Goal: Task Accomplishment & Management: Manage account settings

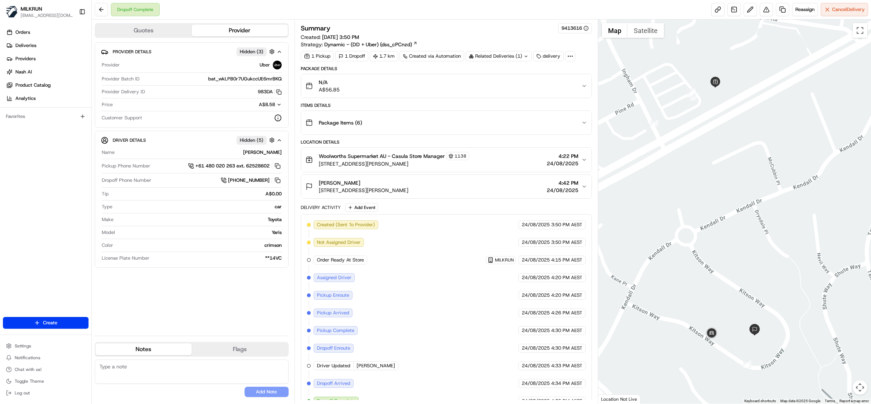
scroll to position [16, 0]
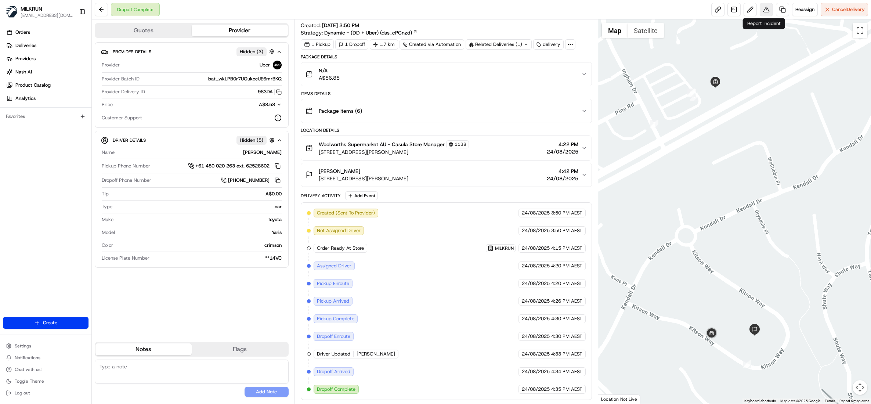
click at [762, 9] on button at bounding box center [765, 9] width 13 height 13
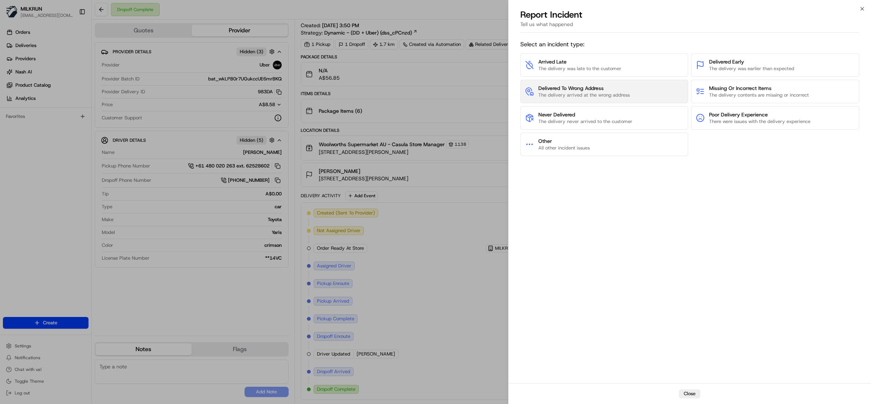
click at [589, 95] on span "The delivery arrived at the wrong address" at bounding box center [583, 95] width 91 height 7
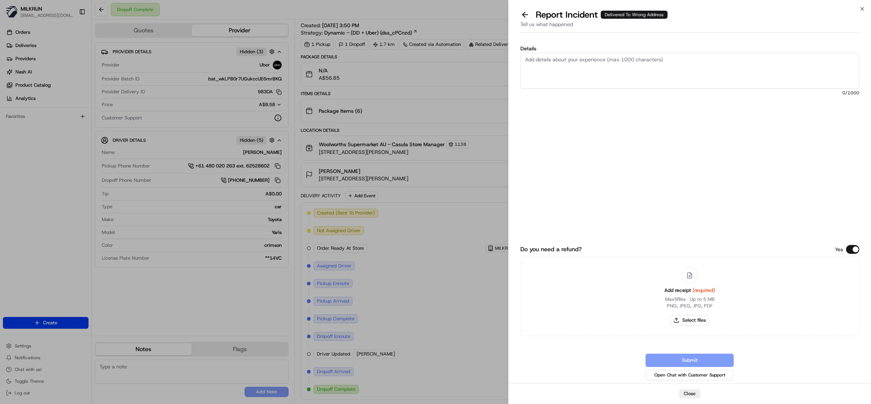
click at [589, 95] on span "0 /1000" at bounding box center [689, 93] width 339 height 6
click at [699, 320] on button "Select files" at bounding box center [689, 320] width 39 height 10
type input "C:\fakepath\Patricia Roberts.pdf"
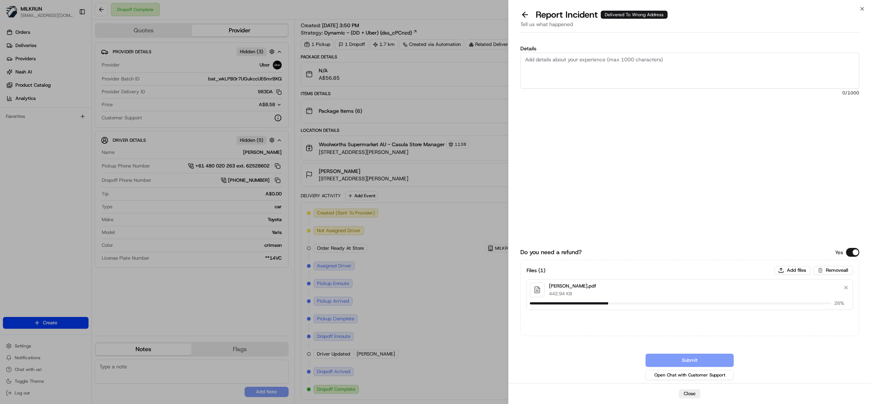
click at [586, 65] on textarea "Details" at bounding box center [689, 70] width 339 height 36
type textarea "Hi team, Please process refund, the driver delivered the order to the wrong add…"
click at [686, 360] on button "Submit" at bounding box center [689, 359] width 88 height 13
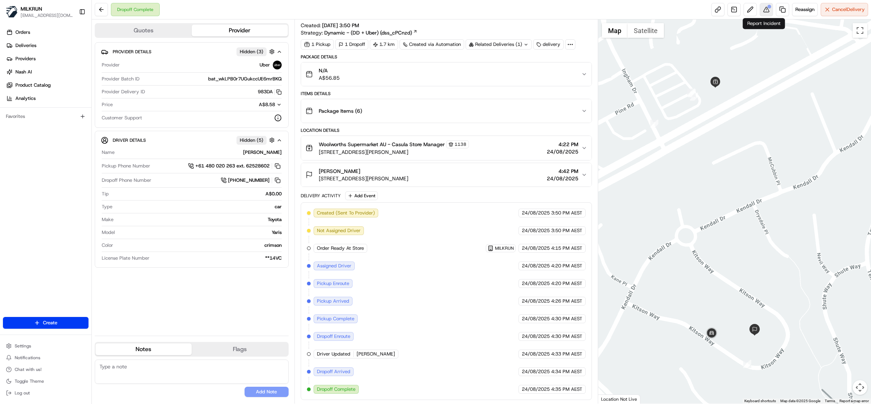
click at [762, 14] on button at bounding box center [765, 9] width 13 height 13
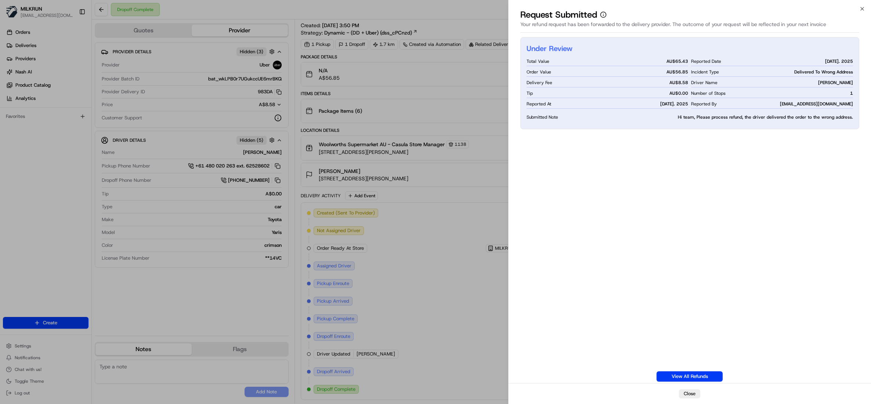
click at [835, 289] on div "Under Review Total Value AU$ 65.43 Order Value AU$ 56.85 Delivery Fee AU$ 8.58 …" at bounding box center [689, 209] width 339 height 344
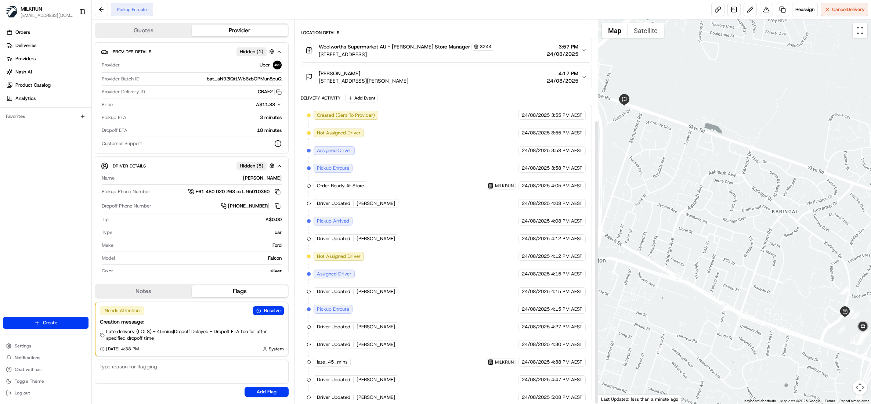
scroll to position [135, 0]
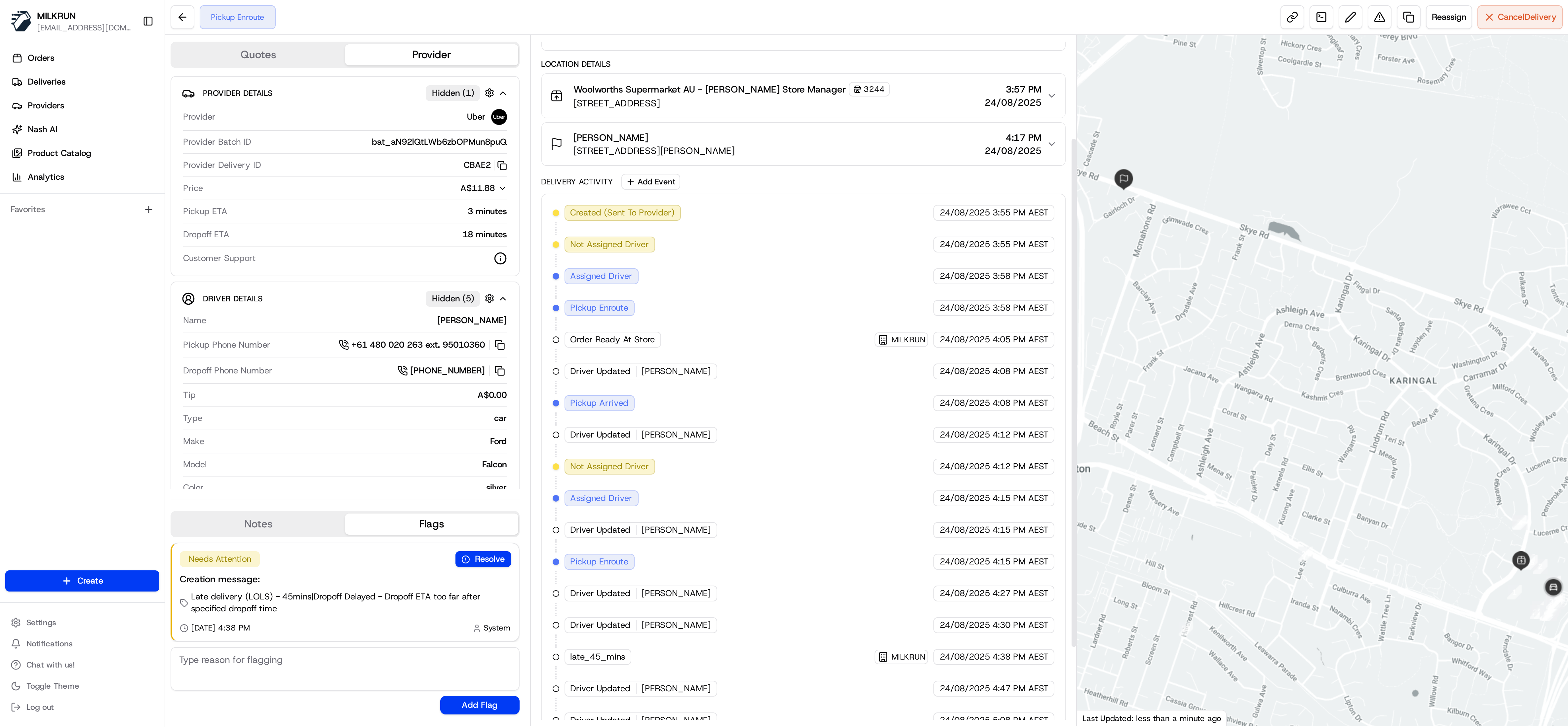
scroll to position [122, 0]
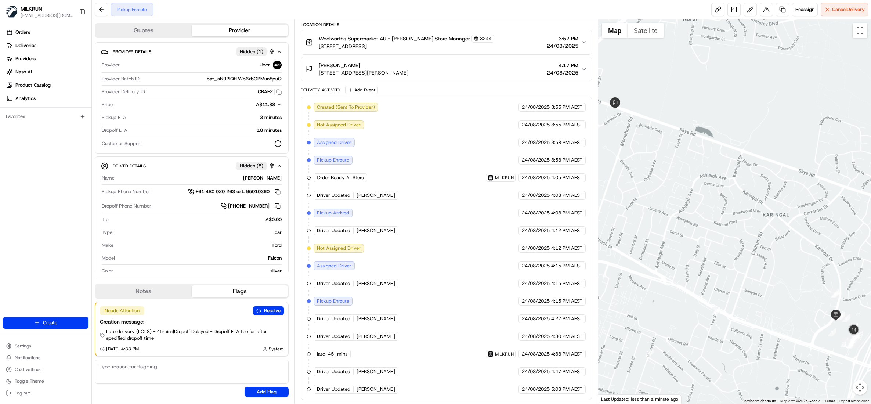
drag, startPoint x: 787, startPoint y: 258, endPoint x: 769, endPoint y: 264, distance: 19.2
click at [769, 264] on div at bounding box center [734, 211] width 273 height 384
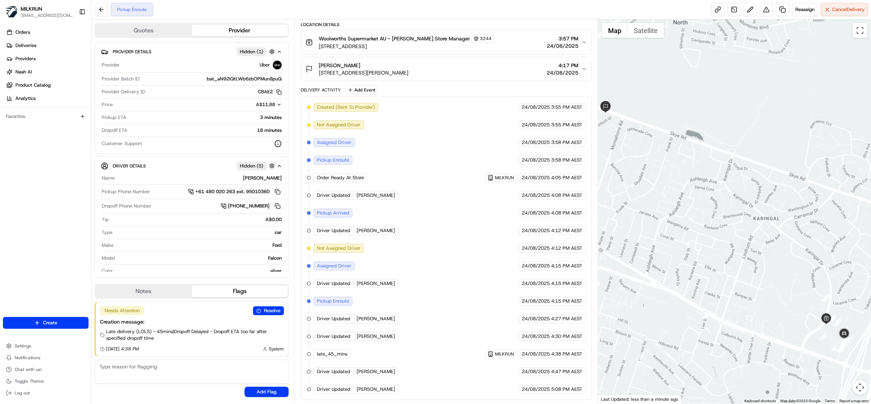
drag, startPoint x: 721, startPoint y: 248, endPoint x: 658, endPoint y: 279, distance: 70.4
click at [658, 279] on div at bounding box center [734, 211] width 273 height 384
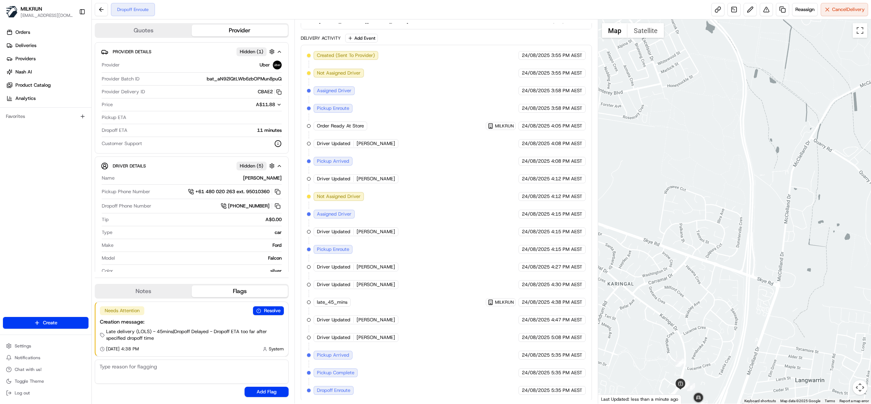
scroll to position [189, 0]
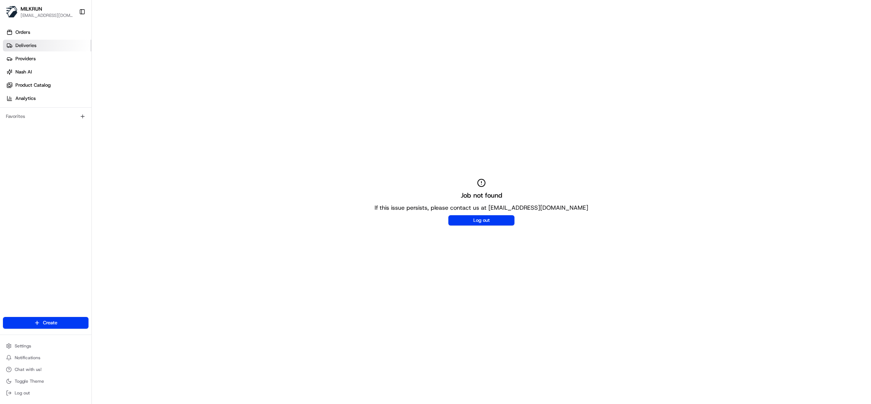
click at [21, 48] on span "Deliveries" at bounding box center [25, 45] width 21 height 7
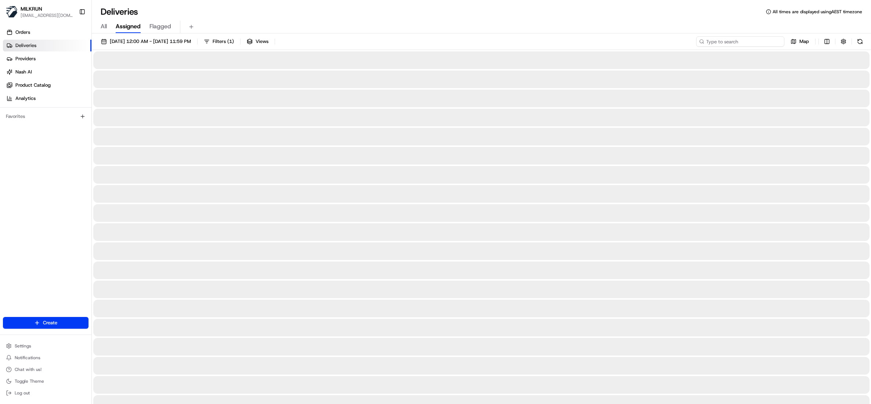
click at [734, 39] on input at bounding box center [740, 41] width 88 height 10
paste input "7768064c-a57e-4afd-9669-bc5660b1ad8b"
type input "7768064c-a57e-4afd-9669-bc5660b1ad8b"
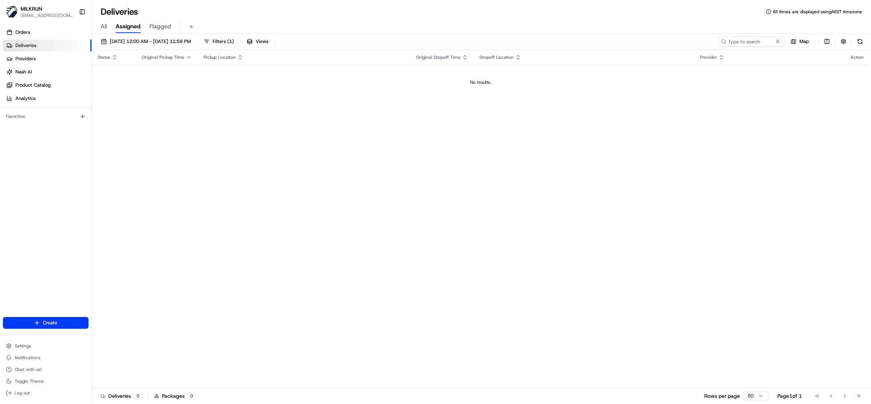
click at [102, 26] on span "All" at bounding box center [104, 26] width 6 height 9
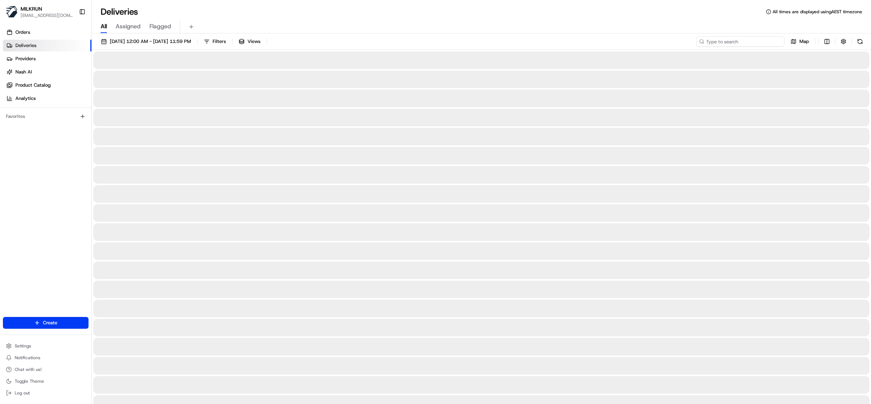
click at [749, 40] on input at bounding box center [740, 41] width 88 height 10
paste input "7768064c-a57e-4afd-9669-bc5660b1ad8b"
type input "7768064c-a57e-4afd-9669-bc5660b1ad8b"
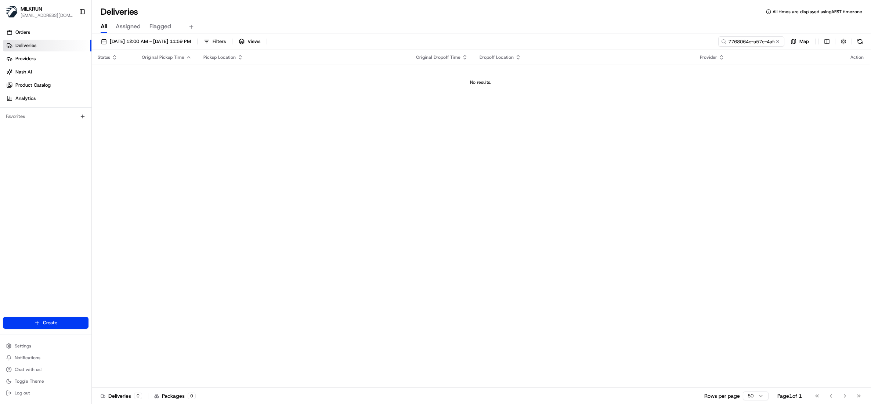
drag, startPoint x: 775, startPoint y: 43, endPoint x: 766, endPoint y: 46, distance: 9.8
click at [776, 43] on button at bounding box center [777, 41] width 7 height 7
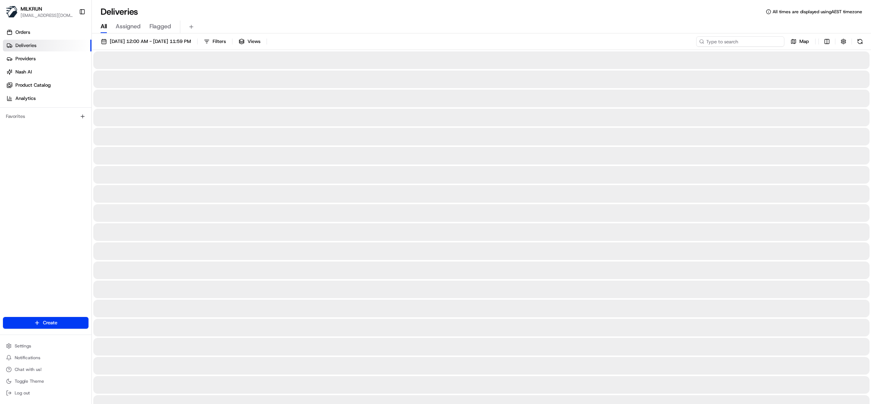
click at [757, 43] on input at bounding box center [740, 41] width 88 height 10
paste input "74bdd94f-1c14-4e52-b815-4d9102df986d"
type input "74bdd94f-1c14-4e52-b815-4d9102df986d"
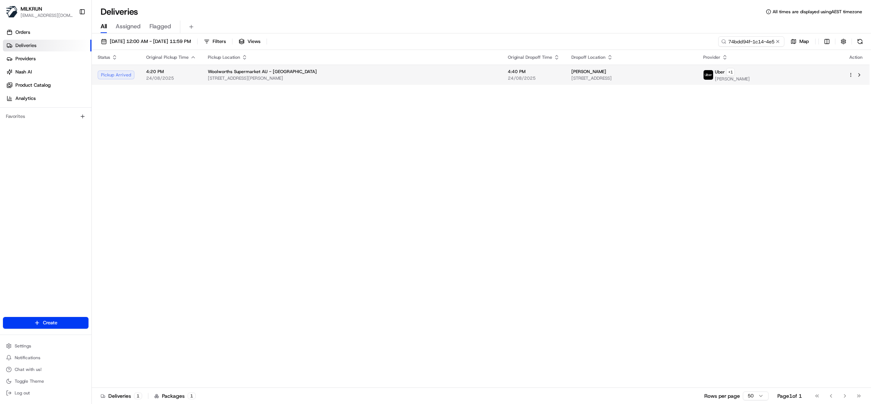
click at [571, 75] on span "[STREET_ADDRESS]" at bounding box center [631, 78] width 120 height 6
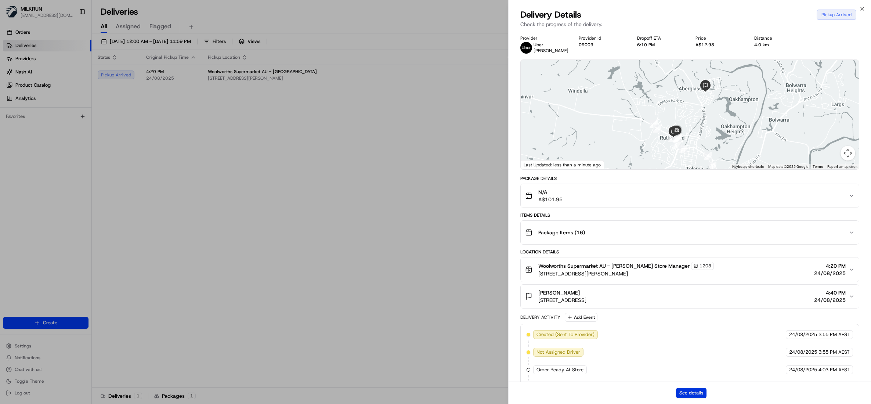
click at [692, 391] on button "See details" at bounding box center [691, 393] width 30 height 10
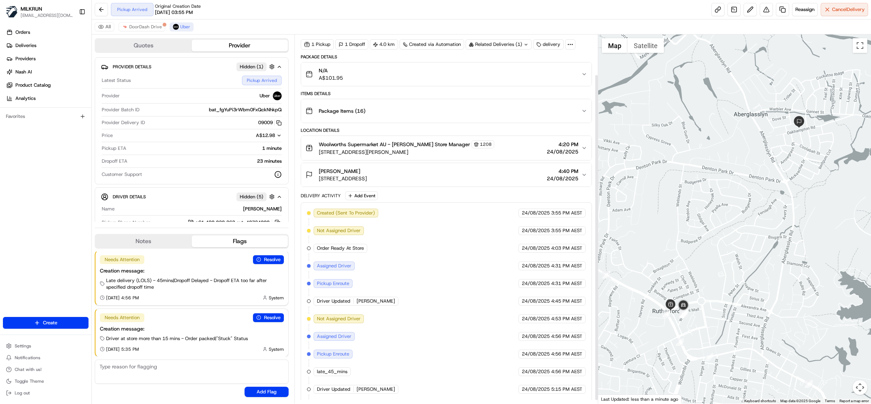
scroll to position [49, 0]
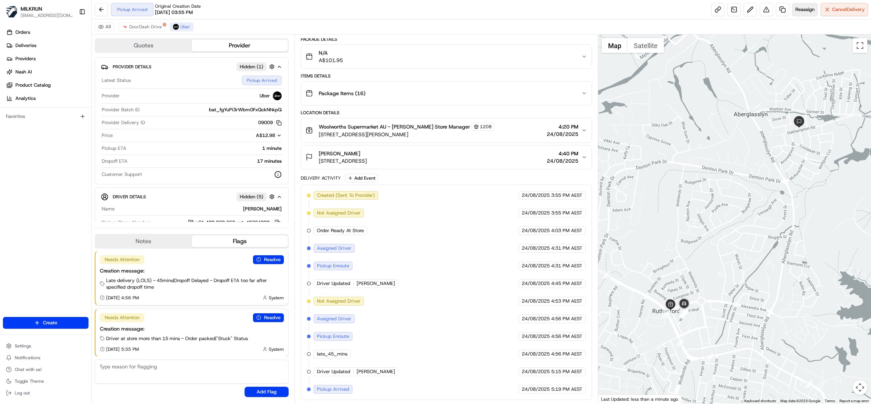
click at [797, 7] on span "Reassign" at bounding box center [804, 9] width 19 height 7
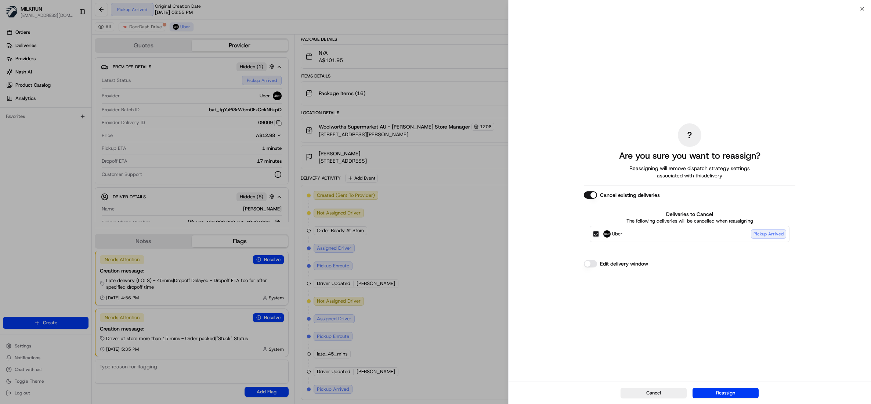
click at [591, 192] on button "Cancel existing deliveries" at bounding box center [590, 194] width 13 height 7
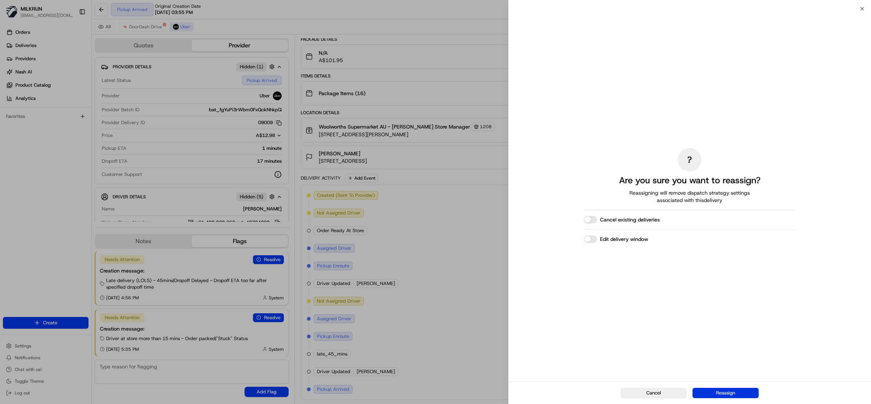
click at [731, 390] on button "Reassign" at bounding box center [725, 393] width 66 height 10
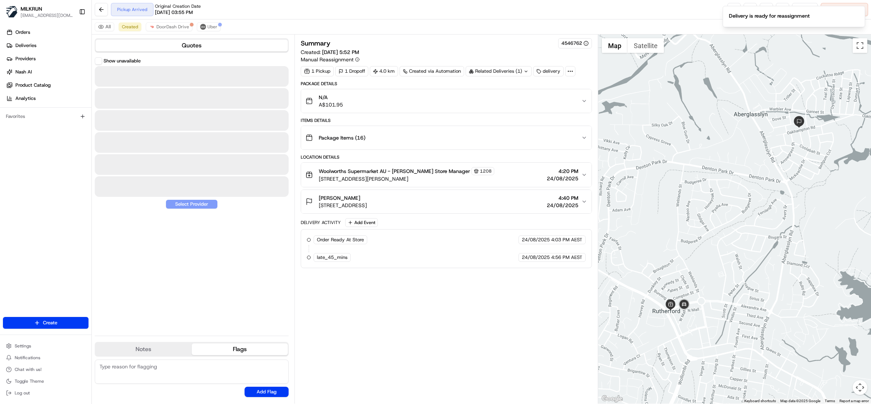
scroll to position [0, 0]
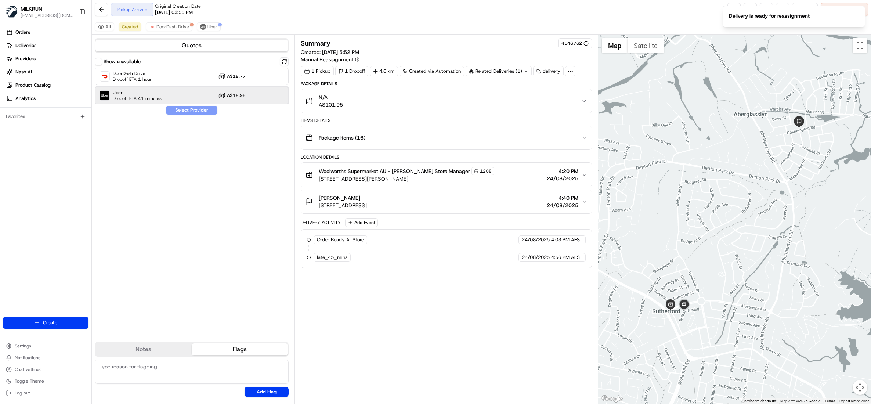
click at [128, 95] on span "Dropoff ETA 41 minutes" at bounding box center [137, 98] width 49 height 6
click at [179, 113] on button "Assign Provider" at bounding box center [192, 110] width 52 height 9
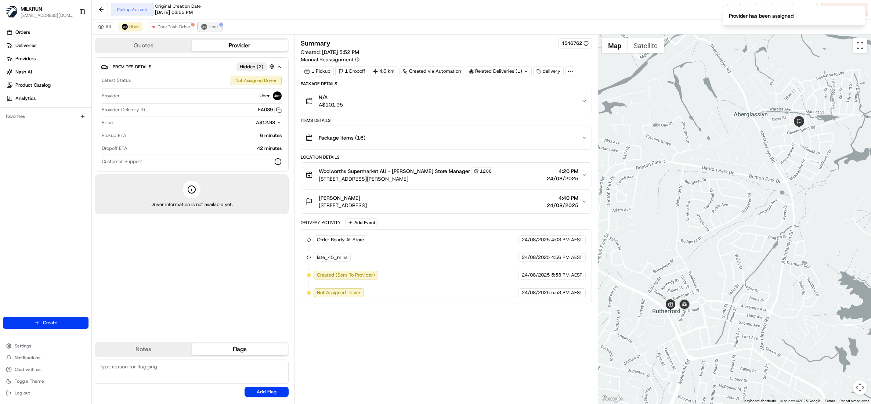
click at [217, 29] on button "Uber" at bounding box center [210, 26] width 24 height 9
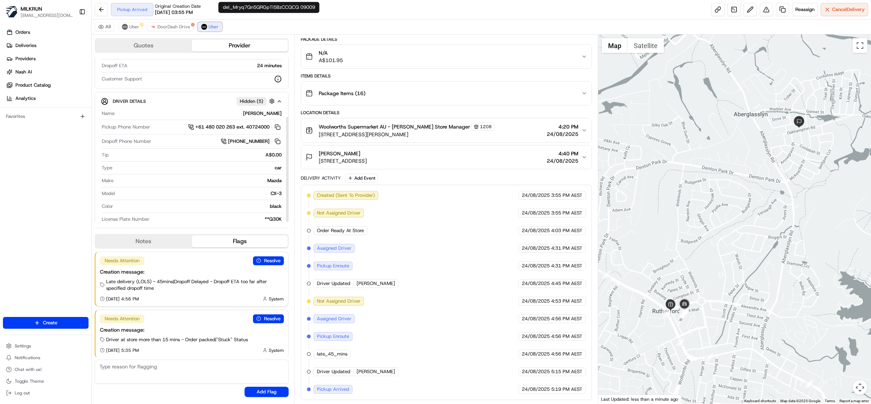
scroll to position [93, 0]
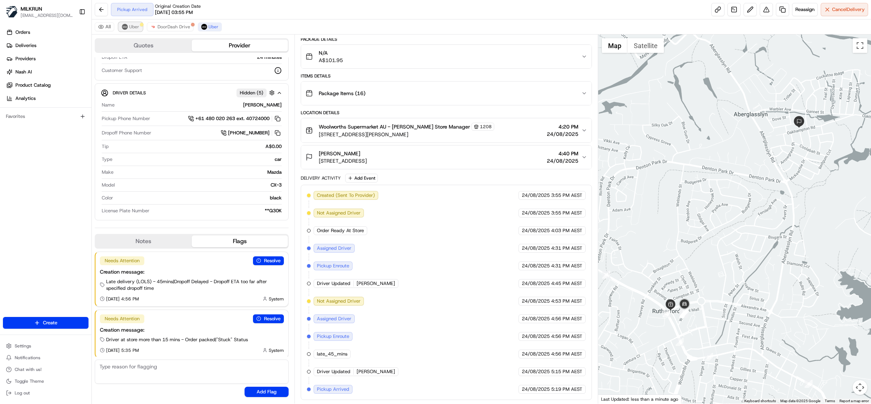
click at [131, 27] on span "Uber" at bounding box center [134, 27] width 10 height 6
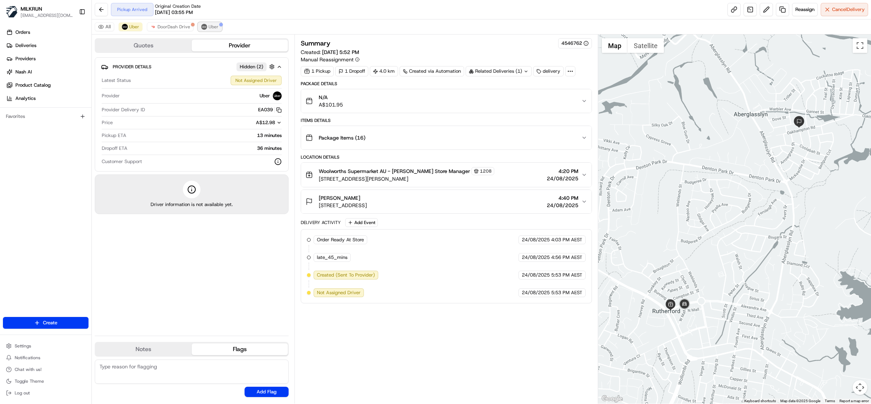
click at [216, 26] on span "Uber" at bounding box center [213, 27] width 10 height 6
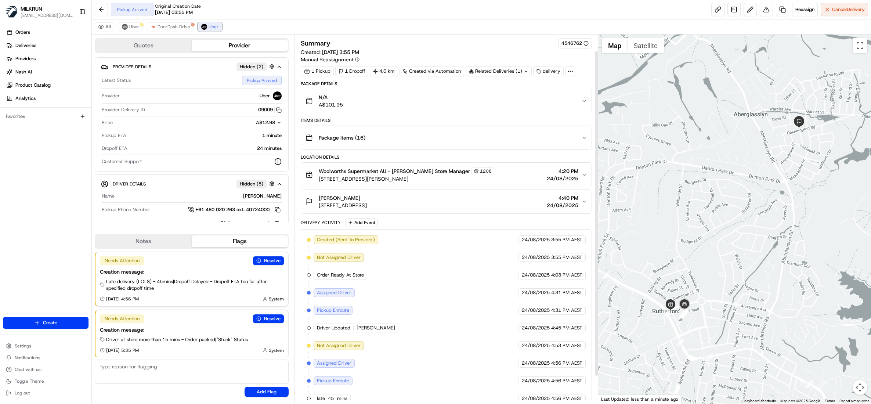
scroll to position [49, 0]
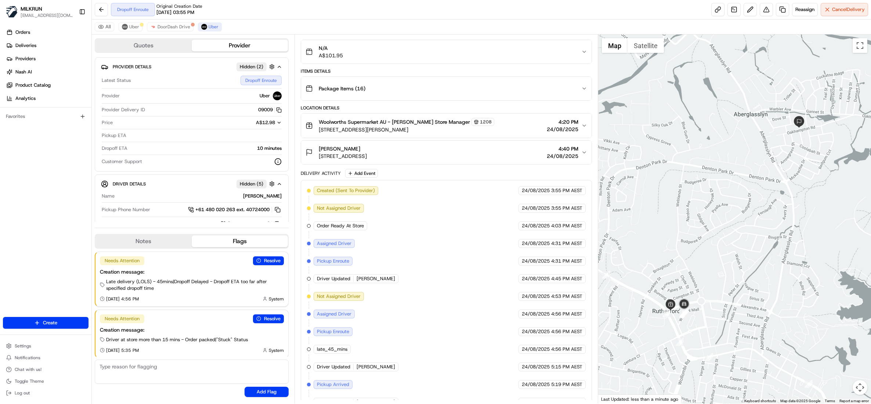
click at [545, 12] on div "Dropoff Enroute Original Creation Date 08/24/2025 03:55 PM Reassign Cancel Deli…" at bounding box center [481, 9] width 779 height 19
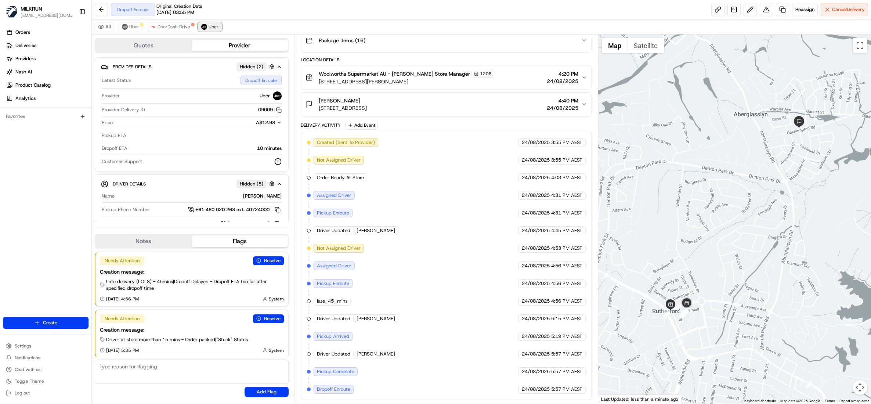
click at [208, 29] on span "Uber" at bounding box center [213, 27] width 10 height 6
click at [210, 26] on span "Uber" at bounding box center [213, 27] width 10 height 6
click at [133, 28] on span "Uber" at bounding box center [134, 27] width 10 height 6
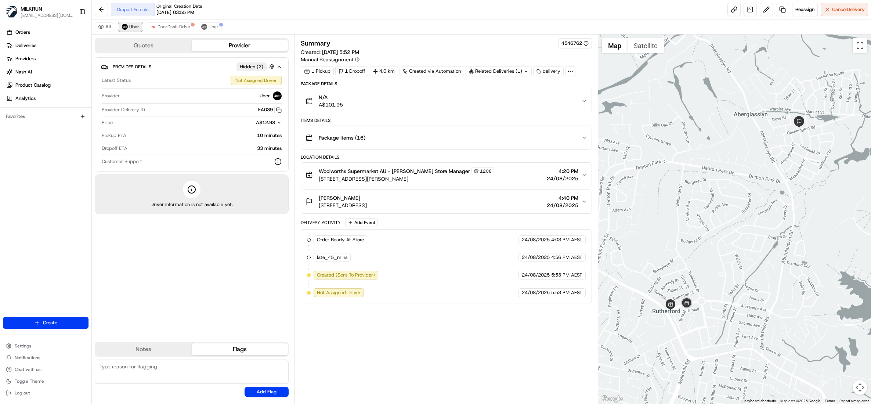
scroll to position [0, 0]
click at [844, 10] on span "Cancel Delivery" at bounding box center [848, 9] width 33 height 7
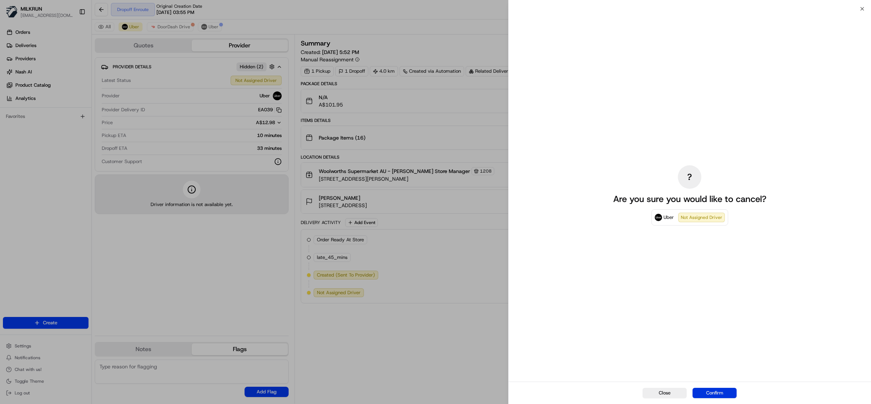
click at [724, 389] on button "Confirm" at bounding box center [714, 393] width 44 height 10
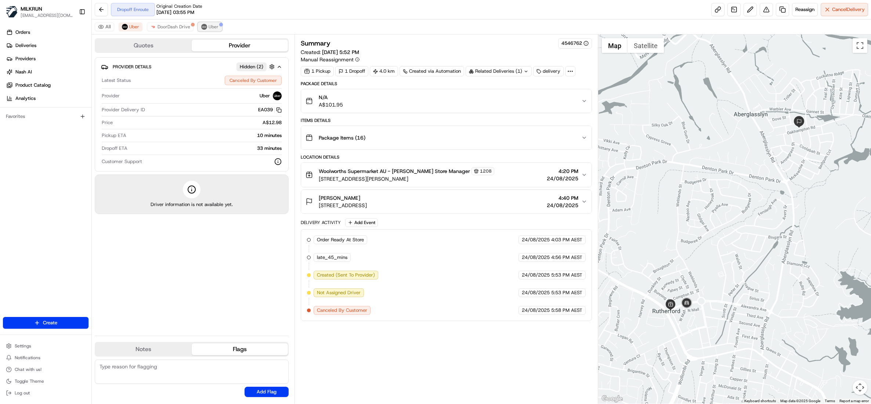
click at [219, 25] on div at bounding box center [221, 25] width 4 height 4
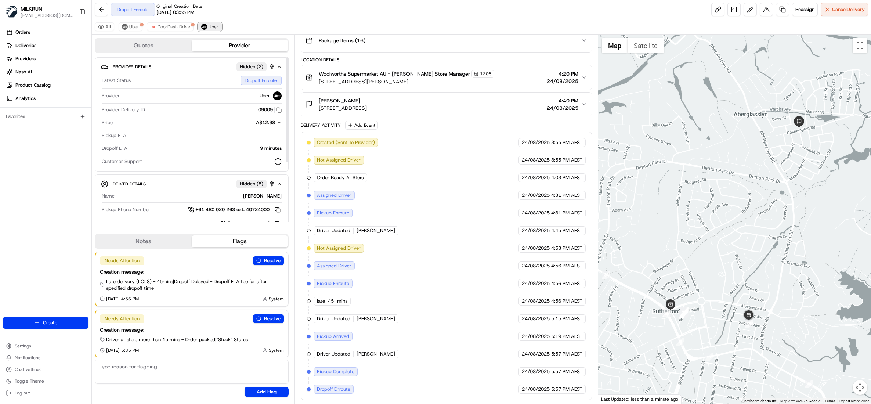
click at [208, 26] on span "Uber" at bounding box center [213, 27] width 10 height 6
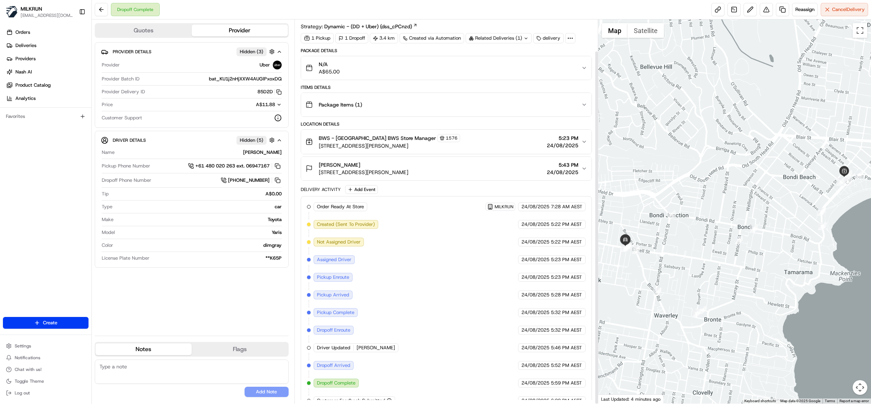
scroll to position [34, 0]
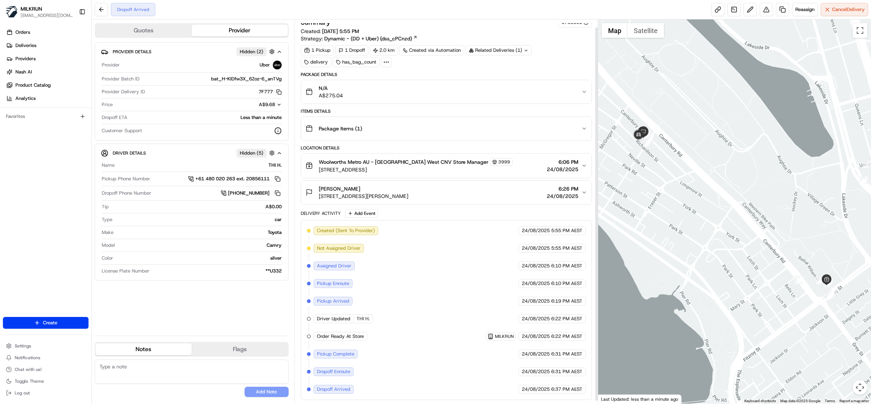
scroll to position [10, 0]
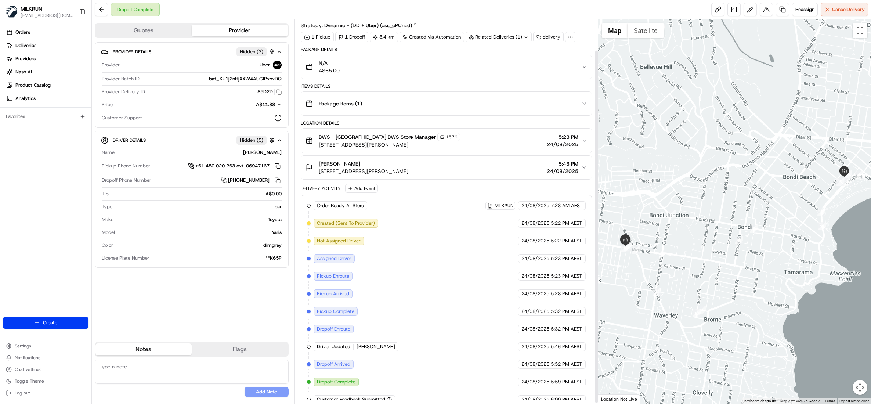
scroll to position [34, 0]
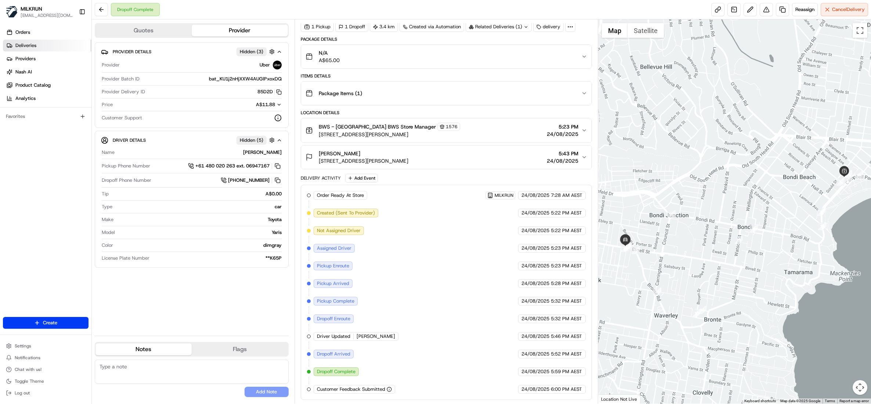
click at [30, 46] on span "Deliveries" at bounding box center [25, 45] width 21 height 7
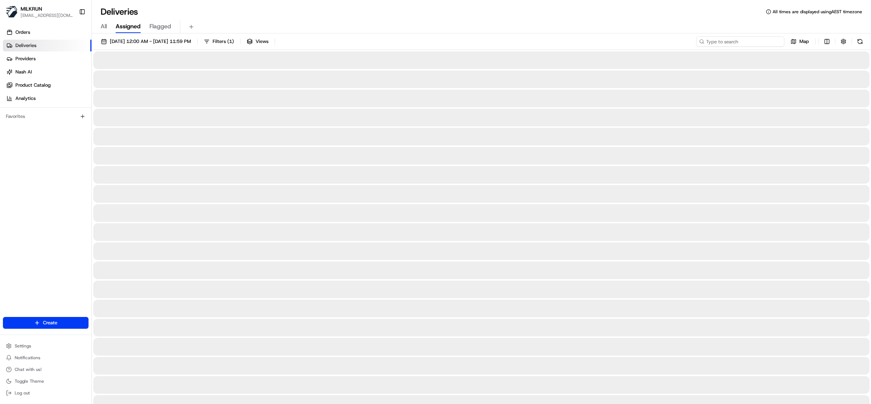
click at [749, 43] on input at bounding box center [740, 41] width 88 height 10
paste input "2c0f6ec6-6f32-473e-84d4-bdbf41ce7876"
type input "2c0f6ec6-6f32-473e-84d4-bdbf41ce7876"
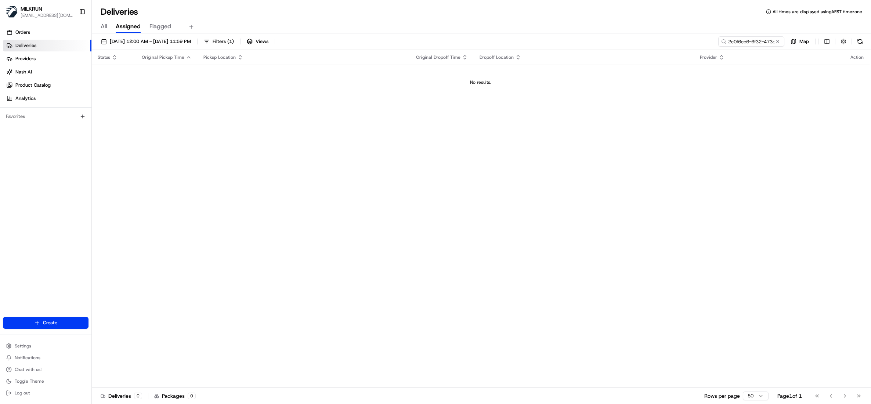
drag, startPoint x: 778, startPoint y: 42, endPoint x: 762, endPoint y: 43, distance: 15.8
click at [778, 42] on button at bounding box center [777, 41] width 7 height 7
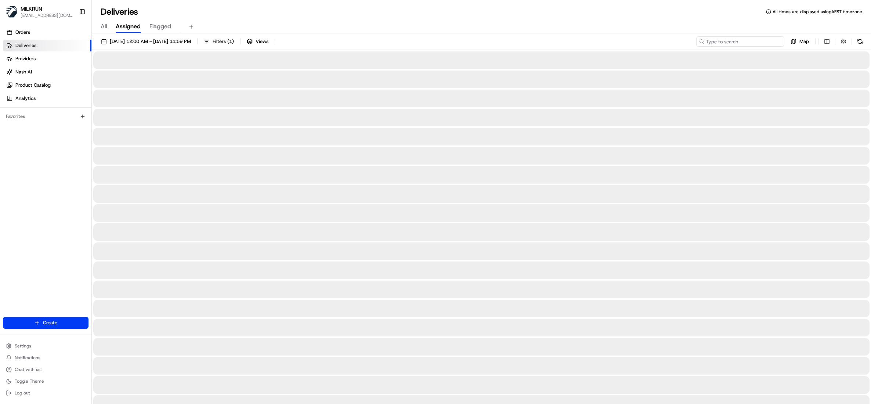
click at [731, 37] on input at bounding box center [740, 41] width 88 height 10
paste input "2c0f6ec6-6f32-473e-84d4-bdbf41ce7876"
type input "2c0f6ec6-6f32-473e-84d4-bdbf41ce7876"
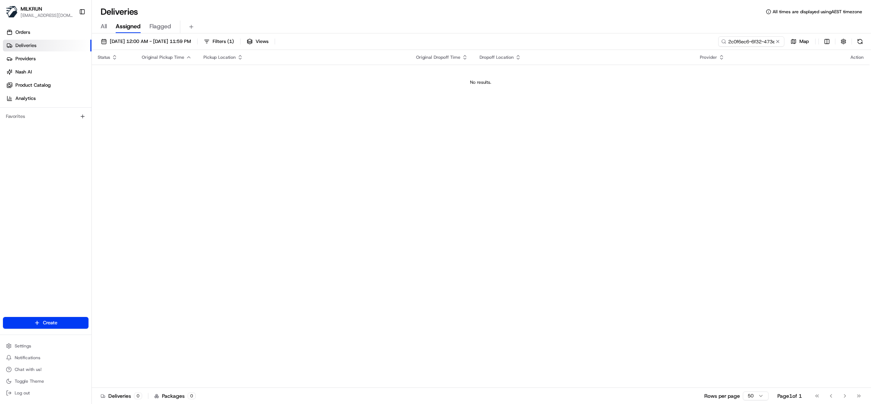
drag, startPoint x: 778, startPoint y: 43, endPoint x: 764, endPoint y: 43, distance: 14.7
click at [778, 43] on button at bounding box center [777, 41] width 7 height 7
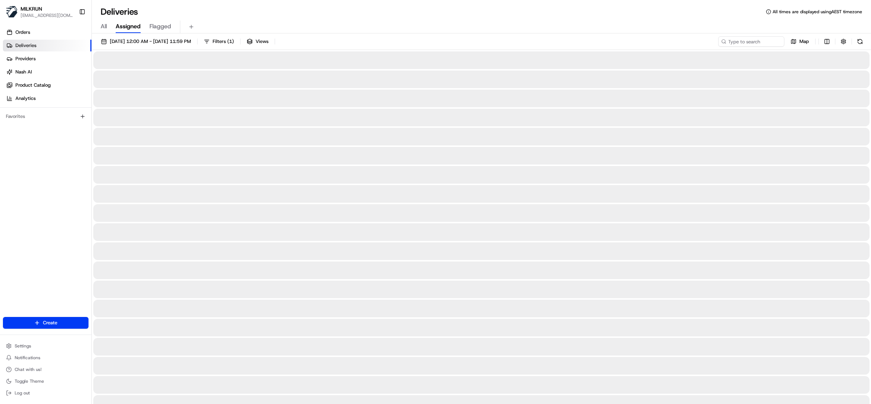
click at [103, 26] on span "All" at bounding box center [104, 26] width 6 height 9
click at [744, 43] on input at bounding box center [740, 41] width 88 height 10
paste input "Karl Bartleet"
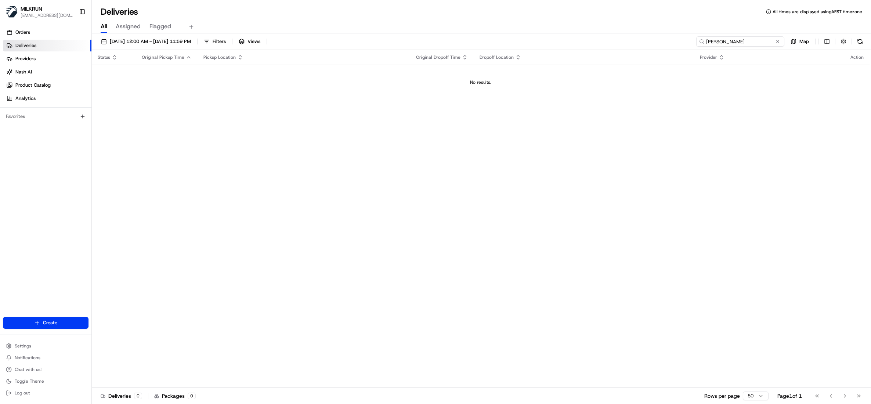
click at [707, 41] on input "Karl Bartleet" at bounding box center [740, 41] width 88 height 10
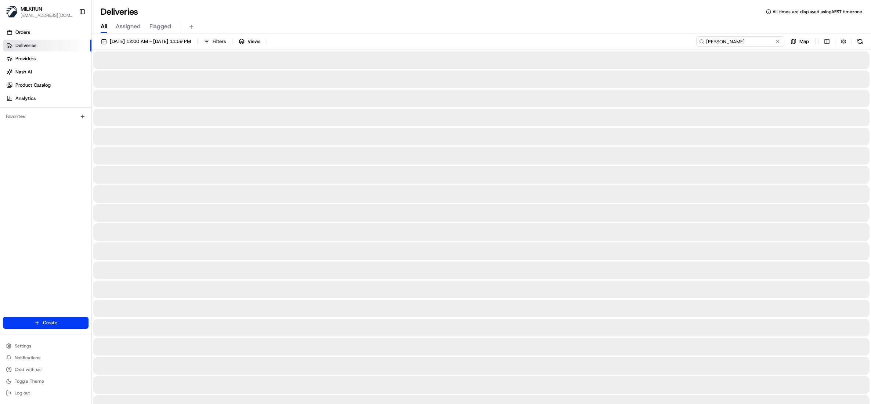
type input "Karl Bartleet"
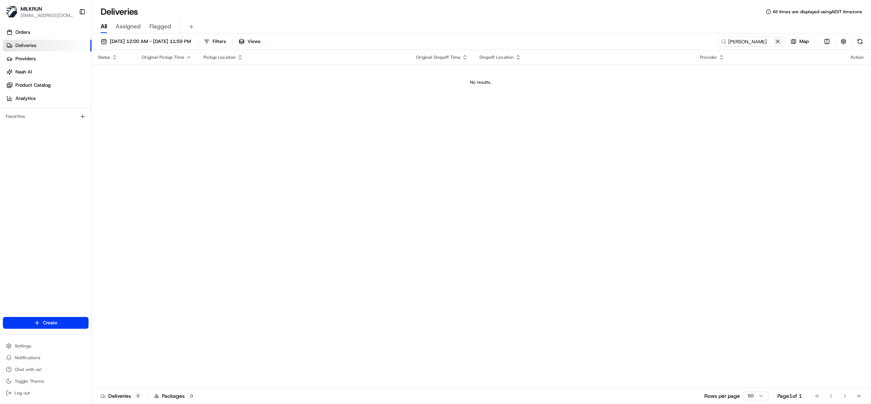
click at [777, 40] on button at bounding box center [777, 41] width 7 height 7
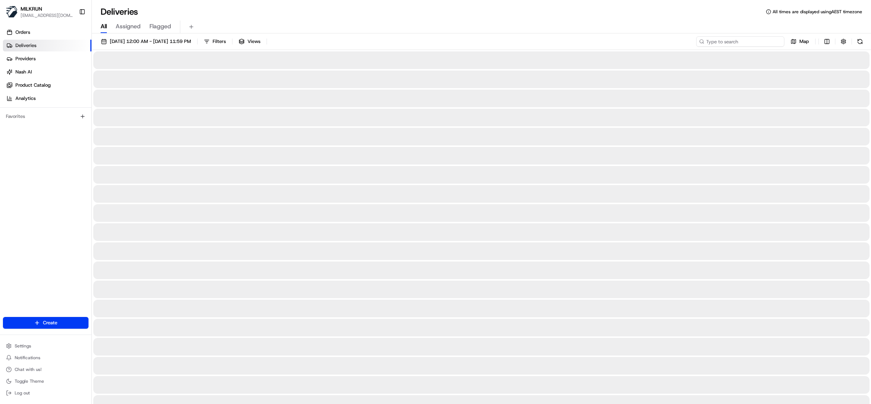
click at [730, 42] on input at bounding box center [740, 41] width 88 height 10
paste input "2c0f6ec6-6f32-473e-84d4-bdbf41ce7876"
type input "2c0f6ec6-6f32-473e-84d4-bdbf41ce7876"
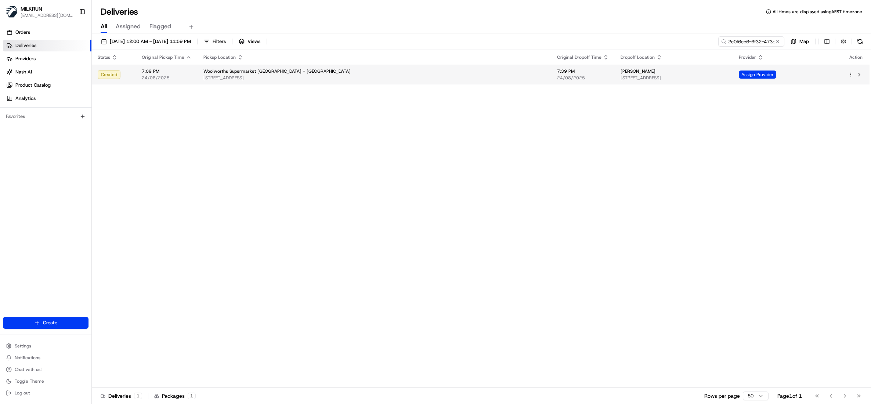
click at [620, 75] on div "Karl Bartleet 26 Moray Place, Central Dunedin, Otago 9016, NZ" at bounding box center [673, 74] width 106 height 12
click at [366, 72] on div "Woolworths Supermarket [GEOGRAPHIC_DATA] - [GEOGRAPHIC_DATA]" at bounding box center [374, 71] width 342 height 6
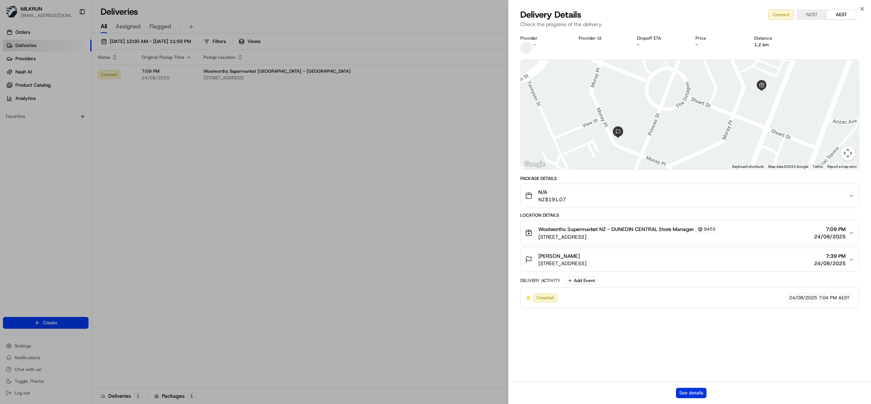
click at [688, 393] on button "See details" at bounding box center [691, 393] width 30 height 10
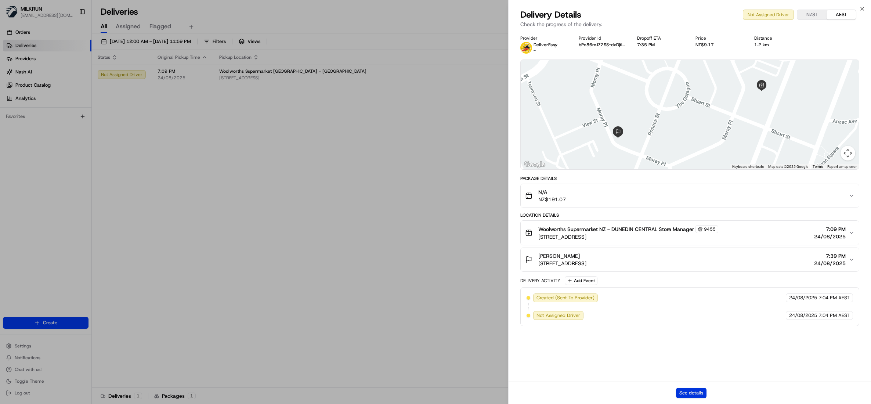
click at [683, 390] on button "See details" at bounding box center [691, 393] width 30 height 10
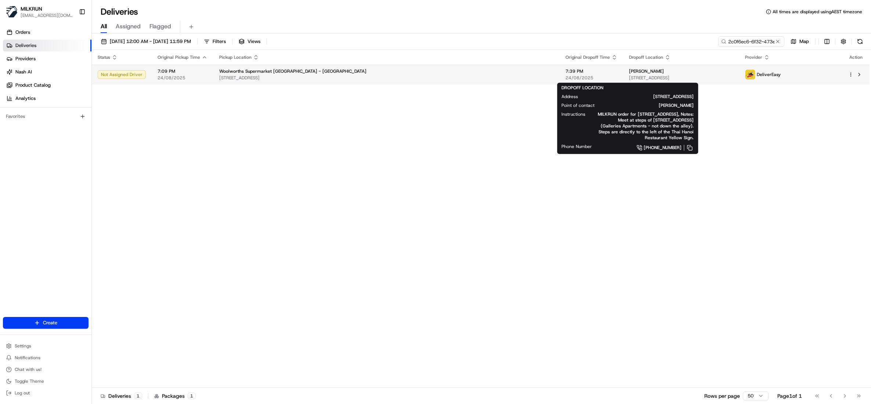
click at [629, 76] on span "26 Moray Place, Central Dunedin, Otago 9016, NZ" at bounding box center [681, 78] width 104 height 6
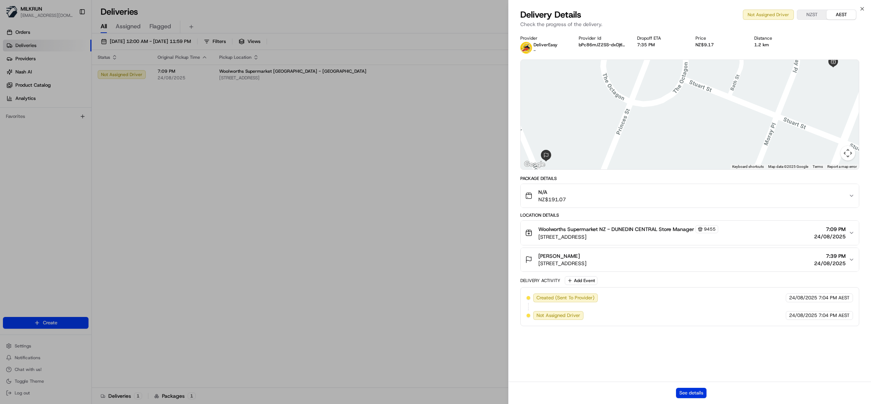
click at [686, 395] on button "See details" at bounding box center [691, 393] width 30 height 10
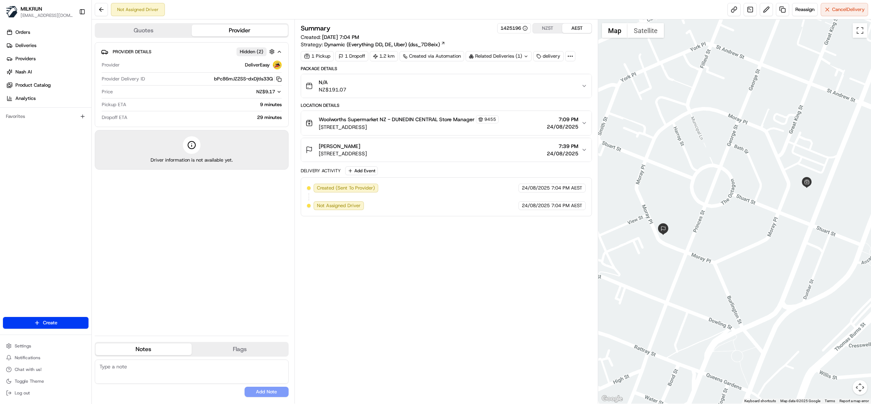
drag, startPoint x: 589, startPoint y: 1, endPoint x: 495, endPoint y: 313, distance: 326.2
click at [488, 320] on div "Summary 1425196 NZST AEST Created: 24/08/2025 7:04 PM Strategy: Dynamic (Everyt…" at bounding box center [446, 211] width 291 height 377
click at [779, 10] on link at bounding box center [782, 9] width 13 height 13
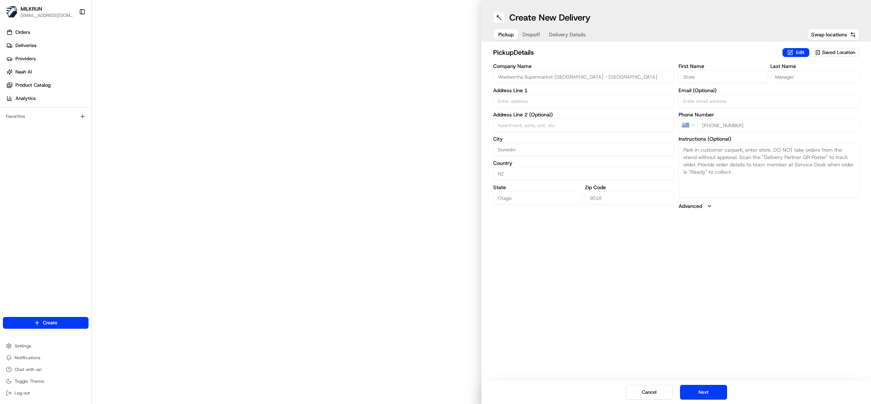
type input "309 Cumberland St"
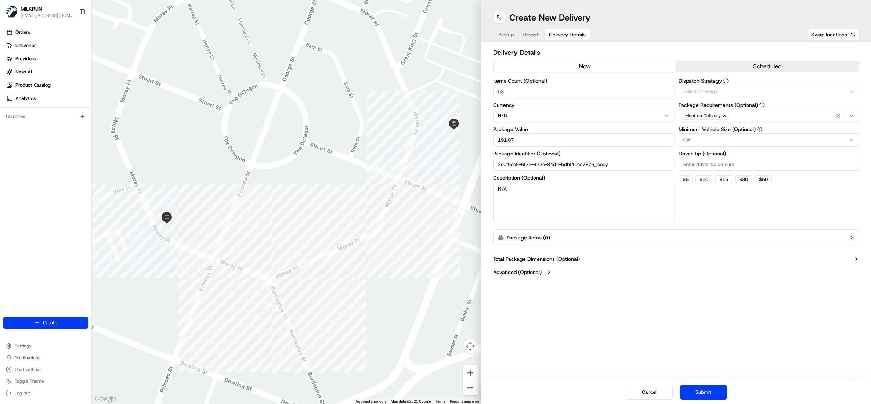
click at [563, 35] on span "Delivery Details" at bounding box center [567, 34] width 37 height 7
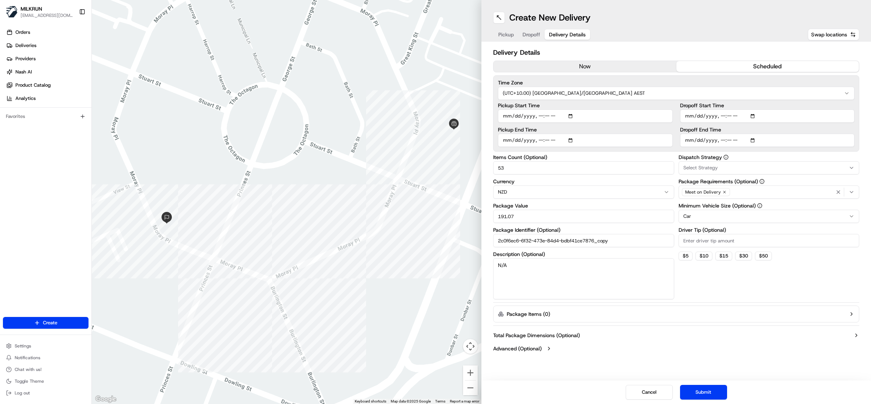
click at [778, 69] on button "scheduled" at bounding box center [767, 66] width 183 height 11
click at [572, 116] on input "Pickup Start Time" at bounding box center [585, 115] width 175 height 13
type input "2025-08-24T19:20"
click at [702, 389] on button "Submit" at bounding box center [703, 392] width 47 height 15
click at [570, 141] on input "Pickup End Time" at bounding box center [585, 140] width 175 height 13
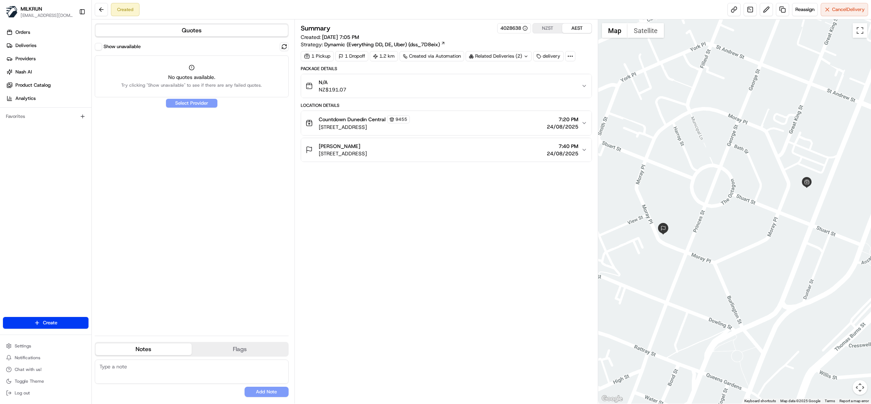
drag, startPoint x: 366, startPoint y: 148, endPoint x: 316, endPoint y: 150, distance: 49.9
click at [316, 150] on div "Karl Bartleet 26 Moray Place, Central Dunedin, Dunedin 9016, New Zealand" at bounding box center [335, 149] width 61 height 15
copy span "[PERSON_NAME]"
click at [24, 49] on link "Deliveries" at bounding box center [47, 46] width 88 height 12
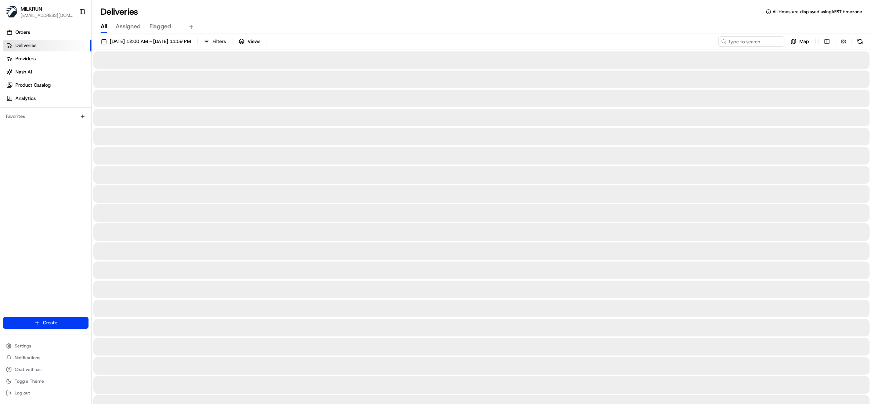
click at [103, 25] on span "All" at bounding box center [104, 26] width 6 height 9
click at [737, 42] on input at bounding box center [740, 41] width 88 height 10
paste input "[PERSON_NAME]"
type input "[PERSON_NAME]"
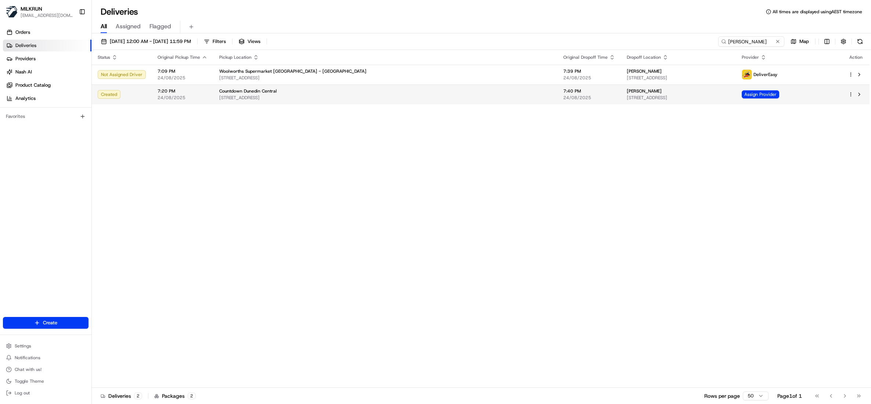
click at [626, 95] on span "26 Moray Place, Central Dunedin, Dunedin 9016, New Zealand" at bounding box center [677, 98] width 103 height 6
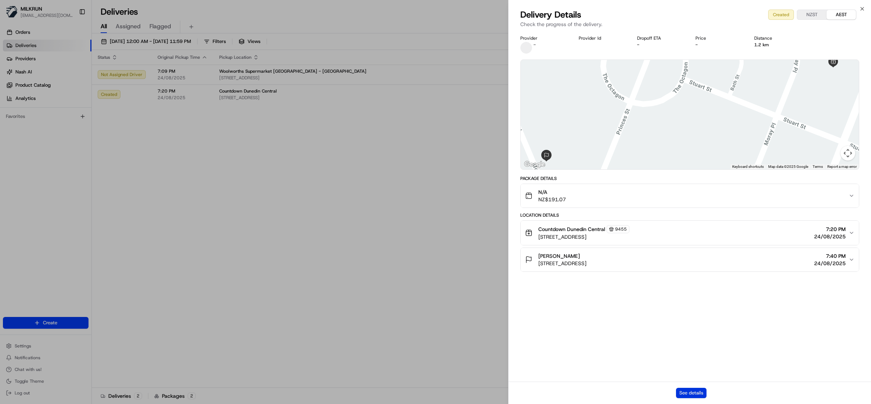
click at [693, 392] on button "See details" at bounding box center [691, 393] width 30 height 10
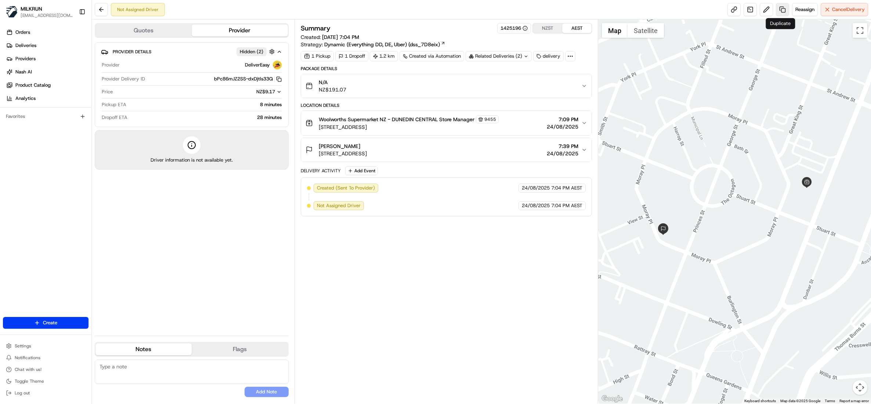
click at [777, 8] on link at bounding box center [782, 9] width 13 height 13
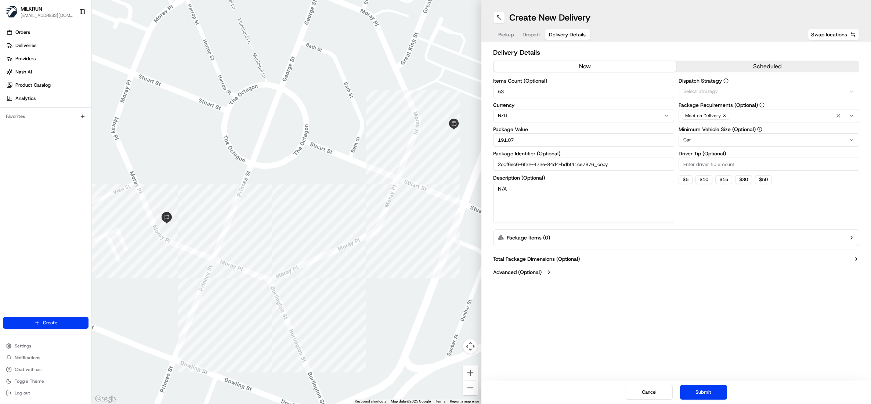
click at [576, 33] on span "Delivery Details" at bounding box center [567, 34] width 37 height 7
click at [748, 65] on button "scheduled" at bounding box center [767, 66] width 183 height 11
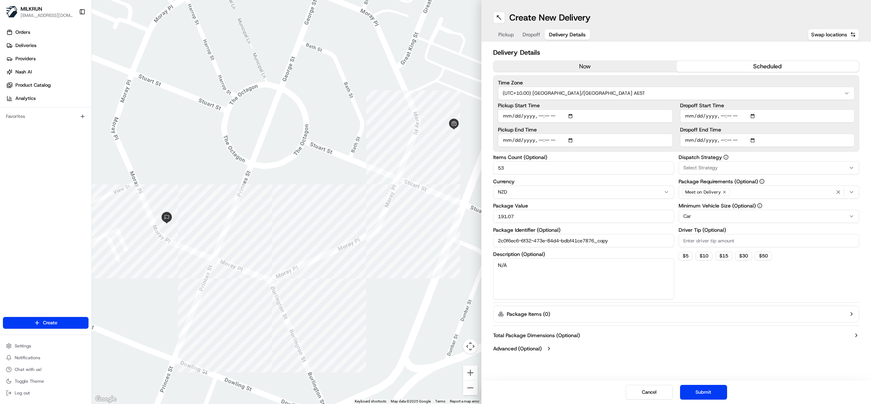
click at [570, 117] on input "Pickup Start Time" at bounding box center [585, 115] width 175 height 13
type input "2025-08-24T19:20"
click at [696, 391] on button "Submit" at bounding box center [703, 392] width 47 height 15
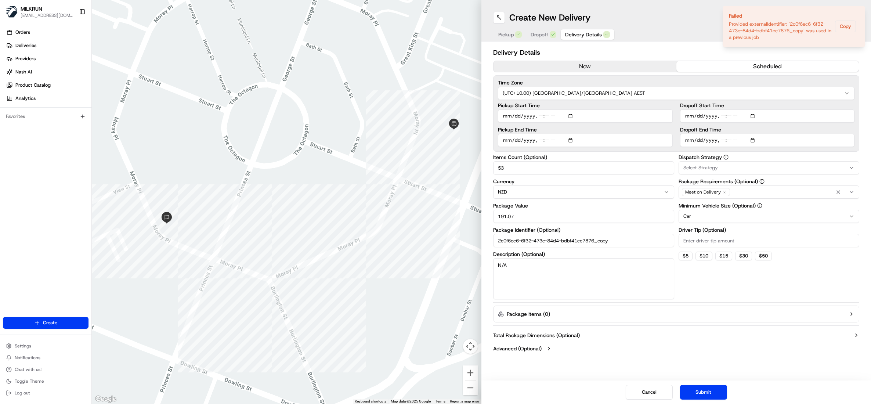
click at [572, 139] on input "Pickup End Time" at bounding box center [585, 140] width 175 height 13
click at [404, 63] on div at bounding box center [286, 202] width 389 height 404
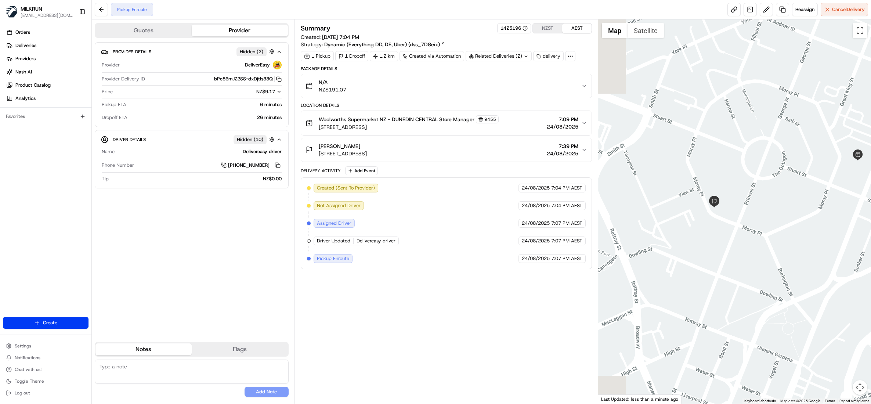
drag, startPoint x: 796, startPoint y: 171, endPoint x: 829, endPoint y: 148, distance: 40.5
click at [829, 148] on div at bounding box center [734, 211] width 273 height 384
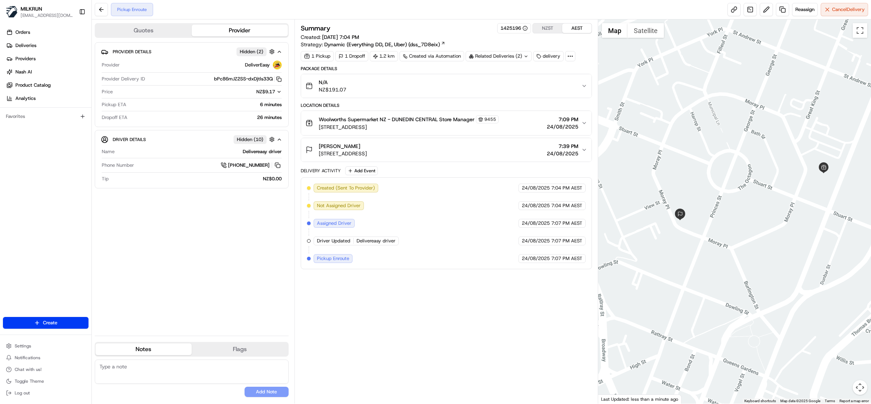
drag, startPoint x: 355, startPoint y: 148, endPoint x: 314, endPoint y: 148, distance: 41.1
click at [314, 148] on div "[PERSON_NAME] [STREET_ADDRESS]" at bounding box center [335, 149] width 61 height 15
copy span "[PERSON_NAME]"
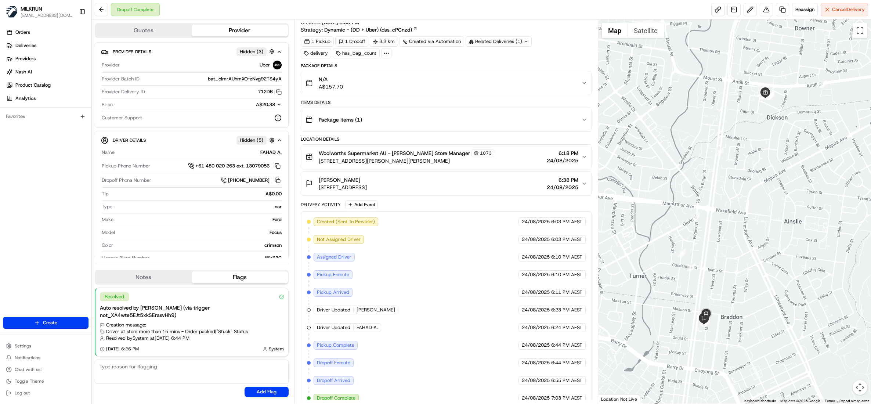
scroll to position [28, 0]
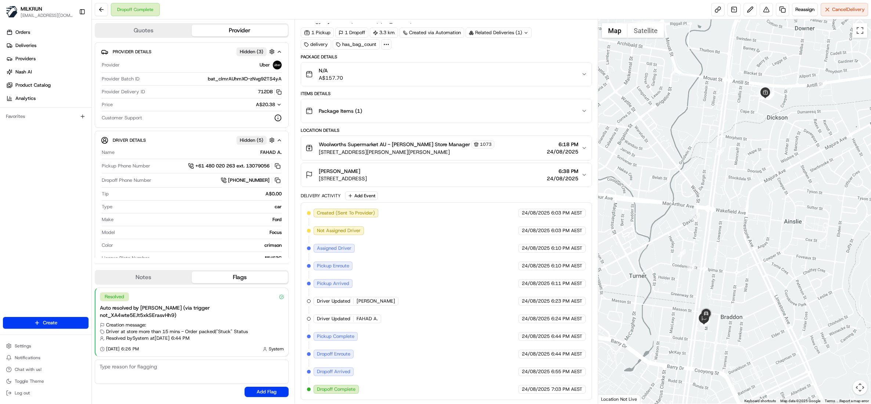
click at [575, 148] on span "24/08/2025" at bounding box center [562, 151] width 32 height 7
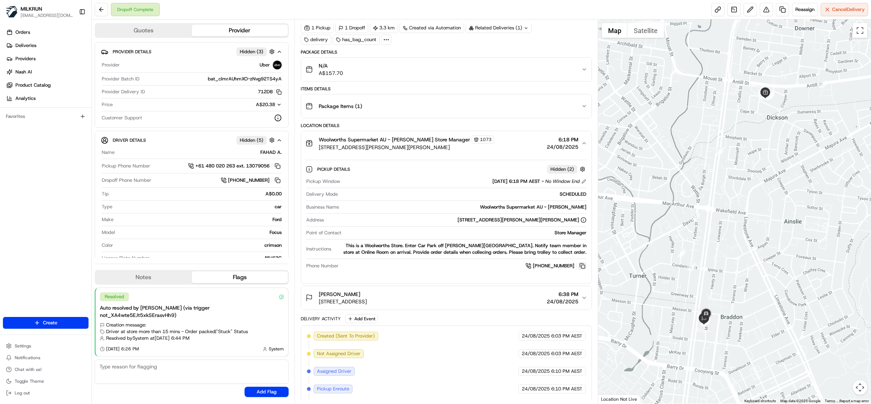
click at [583, 267] on button at bounding box center [582, 266] width 8 height 8
click at [576, 264] on link "+61 2 6132 9810" at bounding box center [555, 266] width 61 height 8
click at [582, 269] on button at bounding box center [582, 266] width 8 height 8
click at [388, 38] on icon at bounding box center [386, 39] width 7 height 7
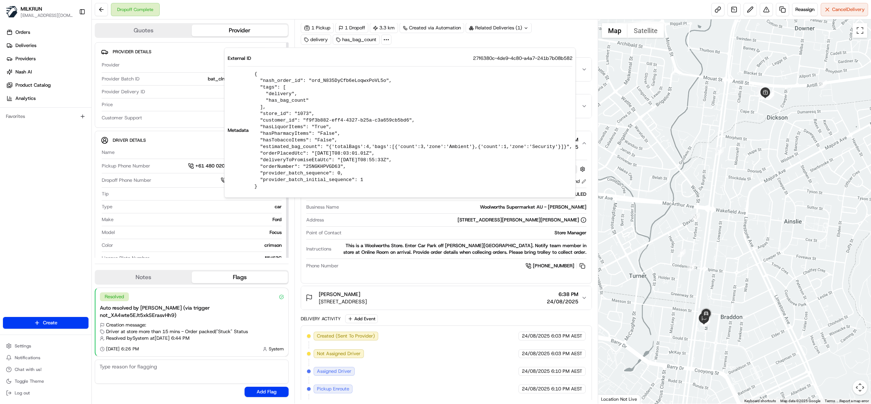
click at [41, 254] on div "Orders Deliveries Providers Nash AI Product Catalog Analytics Favorites" at bounding box center [45, 172] width 91 height 298
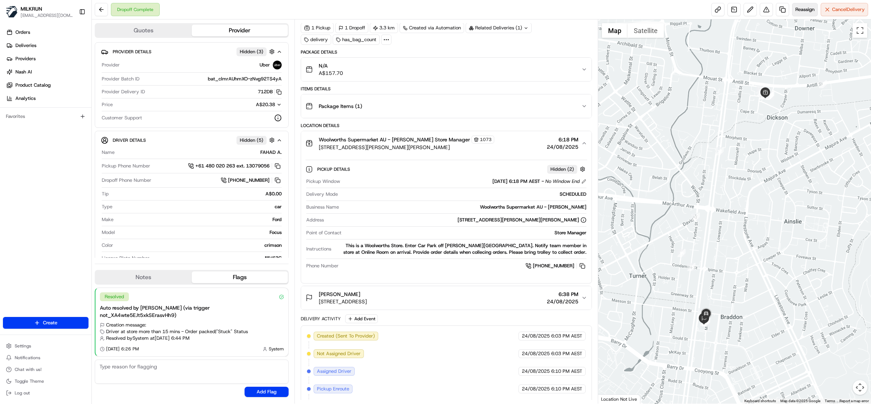
click at [799, 7] on span "Reassign" at bounding box center [804, 9] width 19 height 7
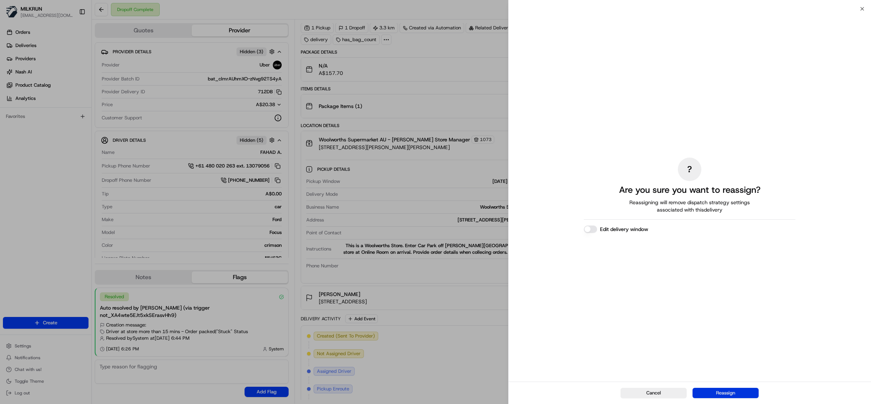
click at [716, 391] on button "Reassign" at bounding box center [725, 393] width 66 height 10
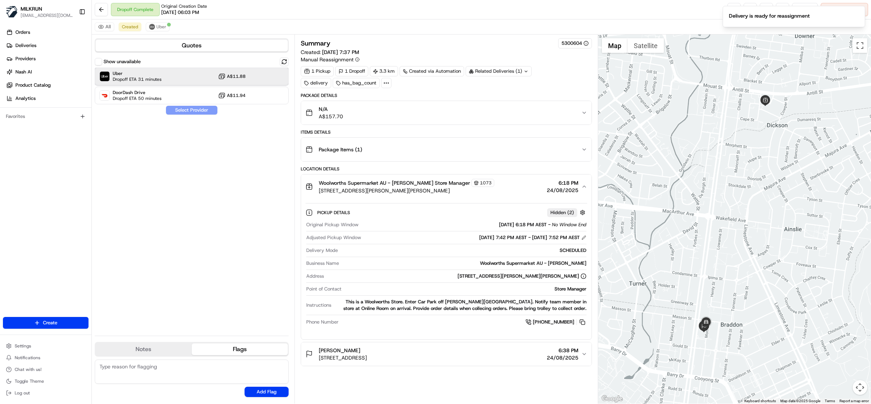
click at [159, 76] on span "Dropoff ETA 31 minutes" at bounding box center [137, 79] width 49 height 6
click at [182, 107] on button "Assign Provider" at bounding box center [192, 110] width 52 height 9
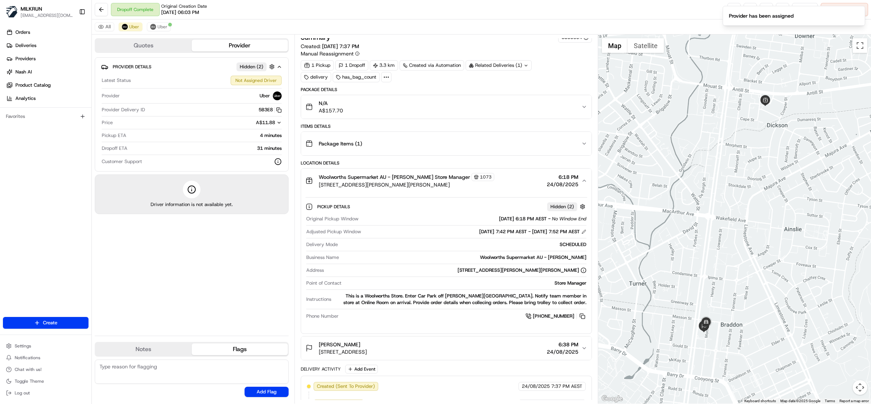
scroll to position [24, 0]
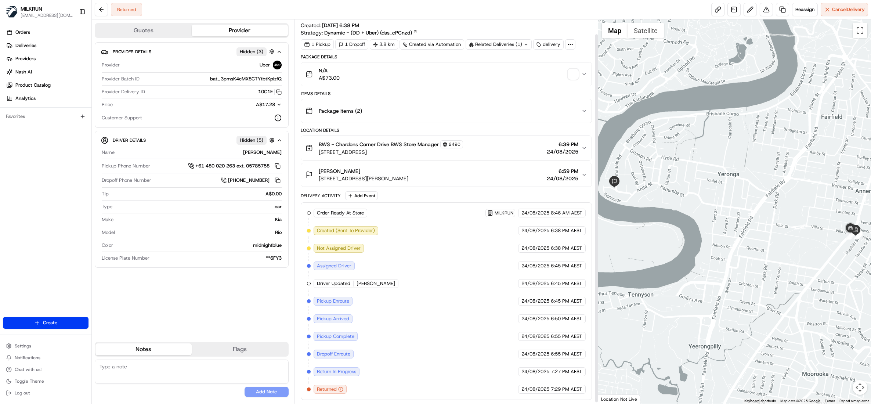
scroll to position [16, 0]
click at [581, 145] on icon "button" at bounding box center [584, 148] width 6 height 6
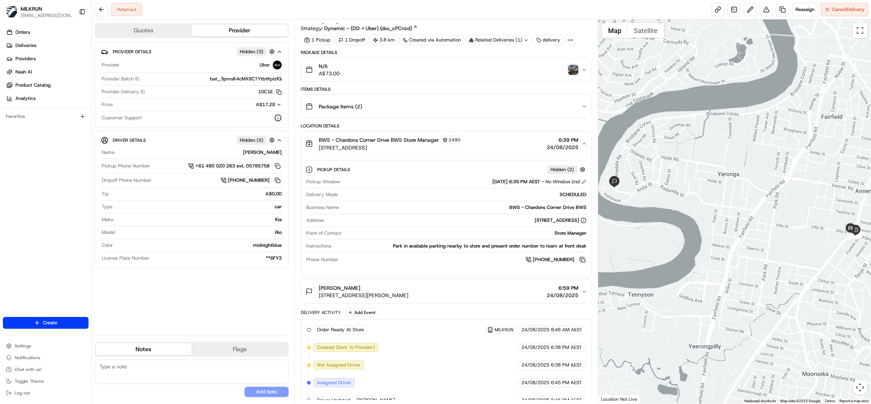
click at [583, 261] on button at bounding box center [582, 259] width 8 height 8
click at [799, 10] on span "Reassign" at bounding box center [804, 9] width 19 height 7
click at [801, 11] on span "Reassign" at bounding box center [804, 9] width 19 height 7
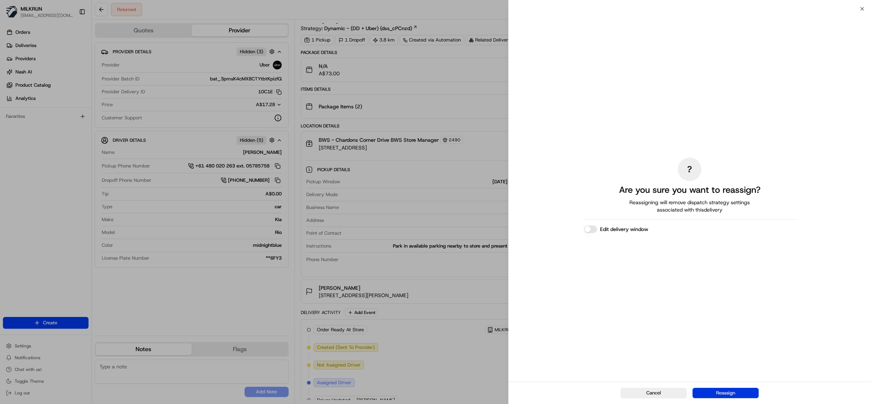
click at [737, 392] on button "Reassign" at bounding box center [725, 393] width 66 height 10
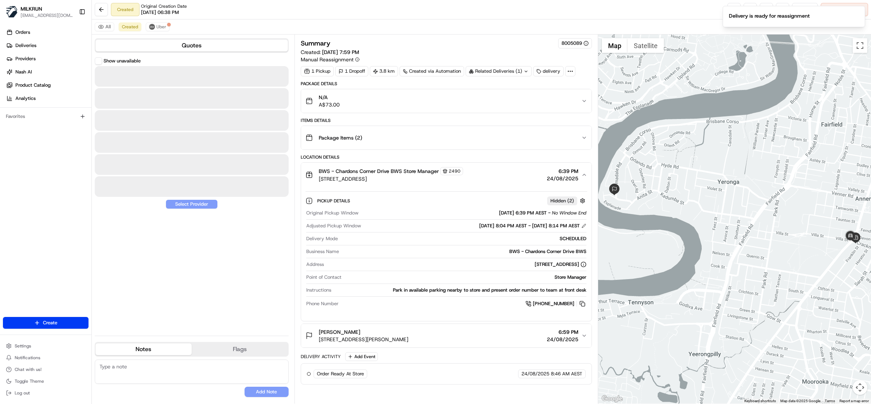
scroll to position [0, 0]
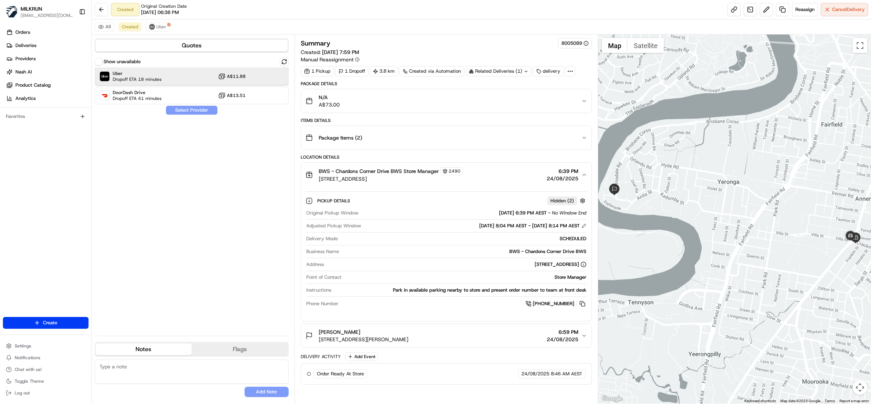
click at [131, 76] on span "Uber" at bounding box center [137, 73] width 49 height 6
click at [184, 111] on button "Assign Provider" at bounding box center [192, 110] width 52 height 9
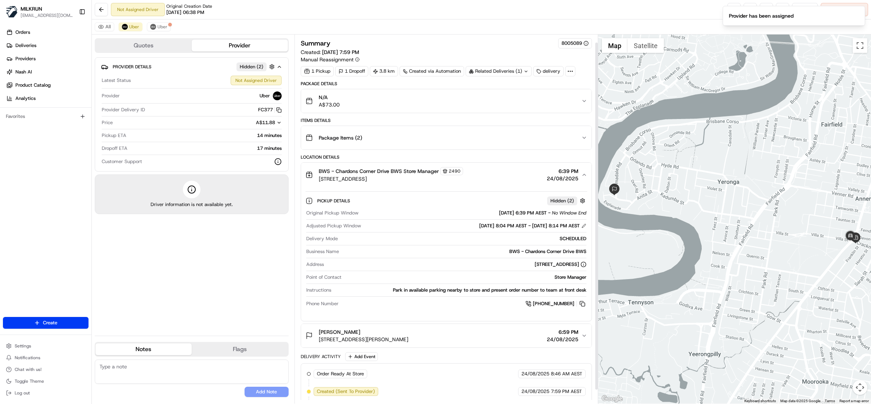
scroll to position [23, 0]
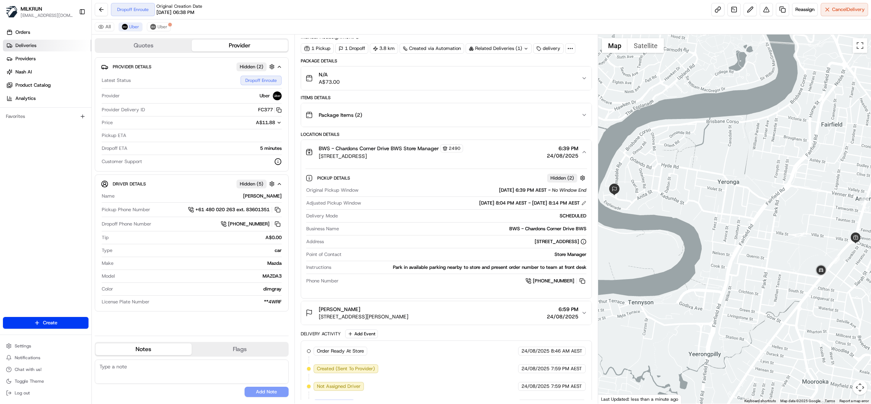
click at [30, 47] on span "Deliveries" at bounding box center [25, 45] width 21 height 7
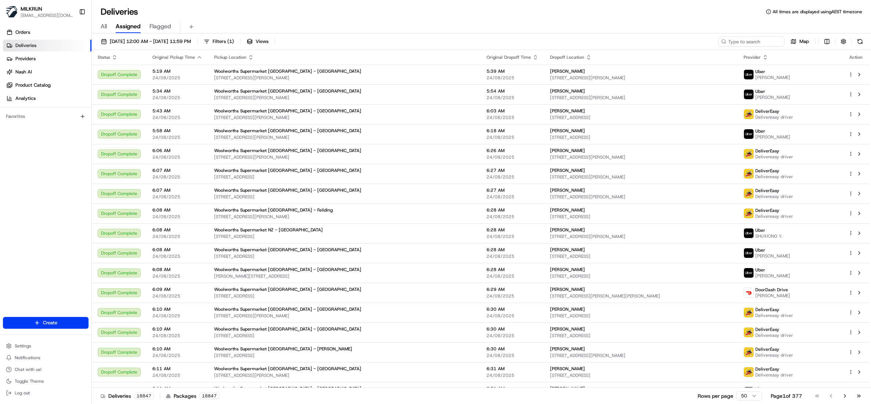
drag, startPoint x: 108, startPoint y: 25, endPoint x: 103, endPoint y: 26, distance: 4.3
click at [106, 25] on div "All Assigned Flagged" at bounding box center [481, 27] width 779 height 13
click at [103, 26] on span "All" at bounding box center [104, 26] width 6 height 9
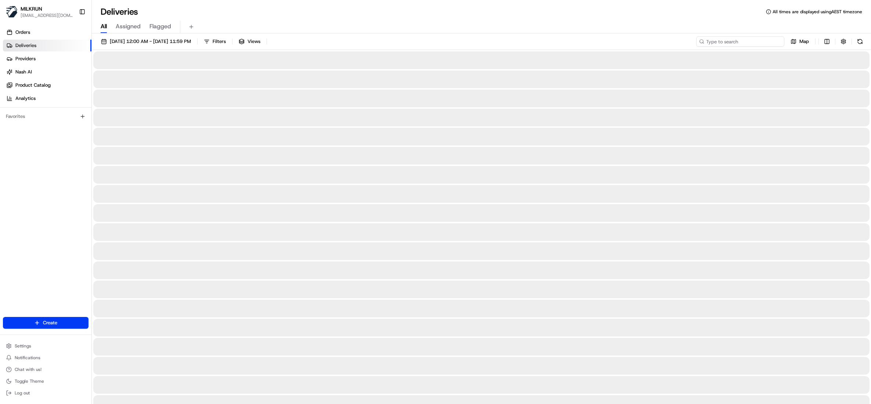
click at [741, 39] on input at bounding box center [740, 41] width 88 height 10
paste input "[PERSON_NAME] Venn"
drag, startPoint x: 708, startPoint y: 42, endPoint x: 708, endPoint y: 46, distance: 3.7
click at [708, 42] on input "[PERSON_NAME] Venn" at bounding box center [740, 41] width 88 height 10
type input "[PERSON_NAME] Venn"
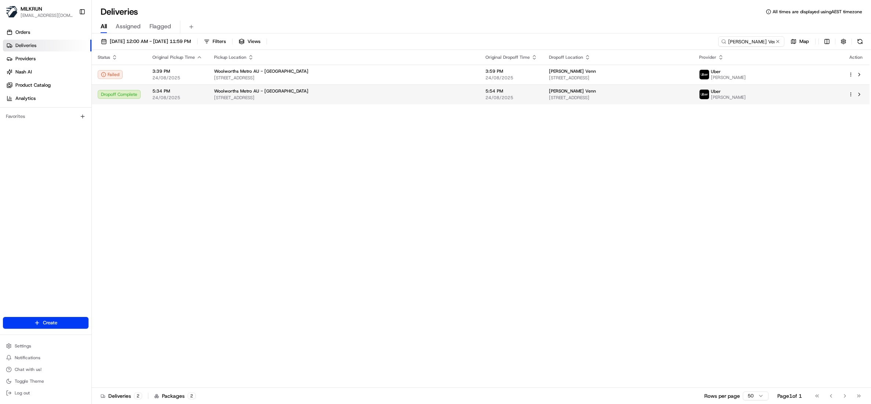
click at [543, 95] on td "[PERSON_NAME] Venn [STREET_ADDRESS]" at bounding box center [618, 94] width 150 height 20
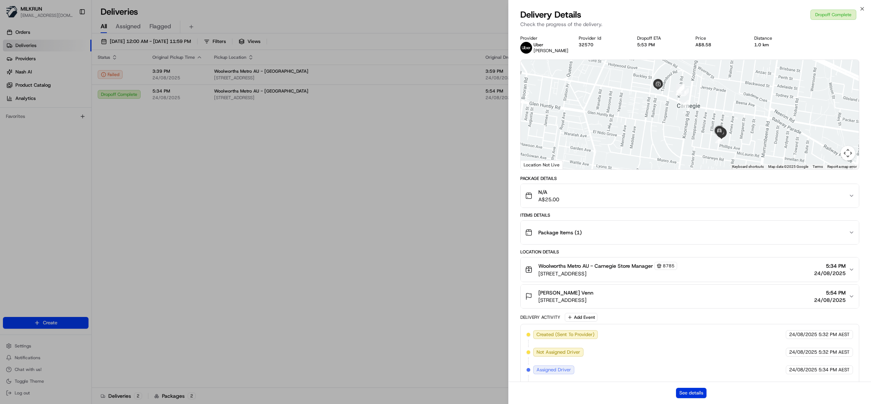
click at [694, 393] on button "See details" at bounding box center [691, 393] width 30 height 10
click at [859, 7] on icon "button" at bounding box center [862, 9] width 6 height 6
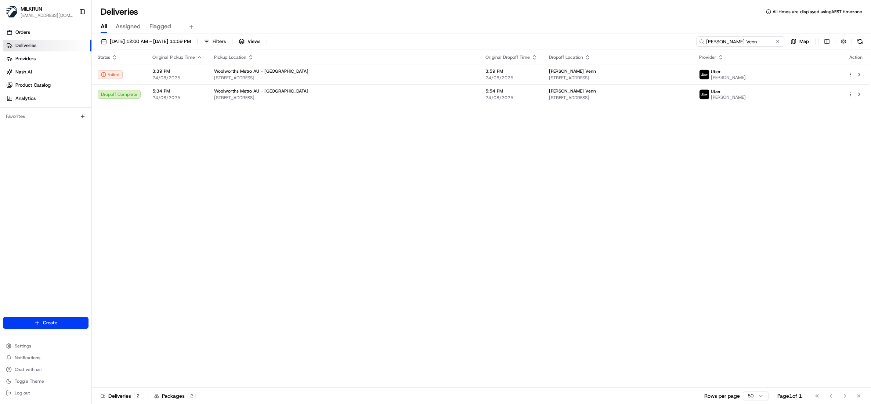
drag, startPoint x: 771, startPoint y: 41, endPoint x: 653, endPoint y: 46, distance: 117.9
click at [650, 48] on div "24/08/2025 12:00 AM - 24/08/2025 11:59 PM Filters Views Beck Venn Map" at bounding box center [481, 43] width 779 height 14
paste input "3f3ffc7d-cc9d-4e5a-a827-0cb25eb18b9e"
type input "3f3ffc7d-cc9d-4e5a-a827-0cb25eb18b9e"
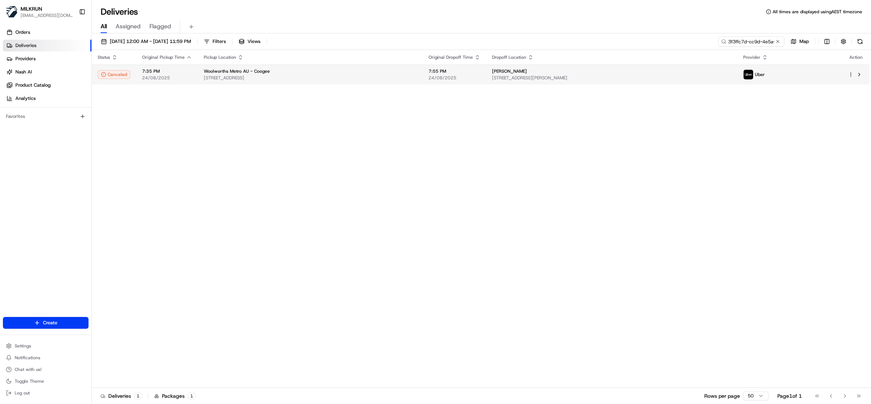
click at [328, 69] on div "Woolworths Metro AU - Coogee" at bounding box center [310, 71] width 213 height 6
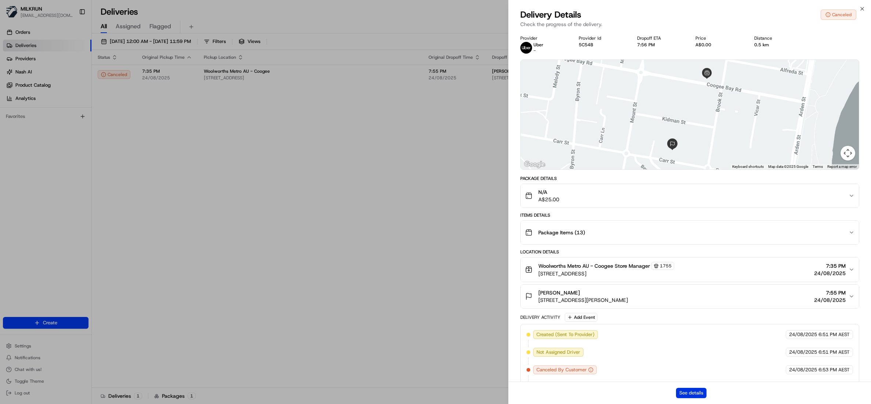
click at [695, 388] on button "See details" at bounding box center [691, 393] width 30 height 10
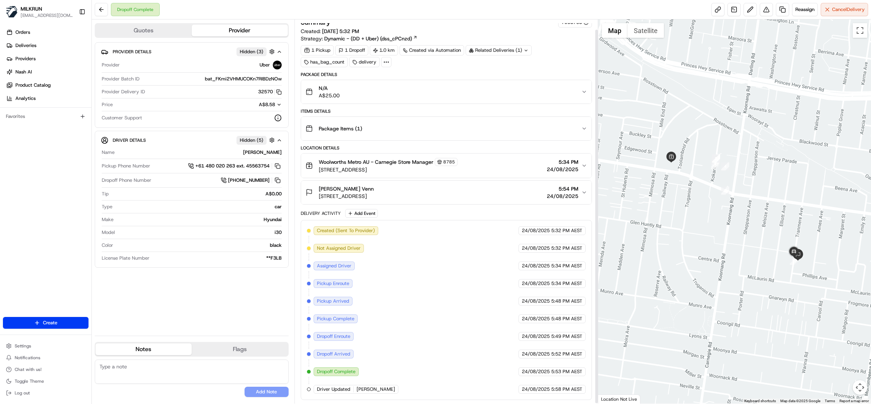
scroll to position [10, 0]
